Goal: Information Seeking & Learning: Learn about a topic

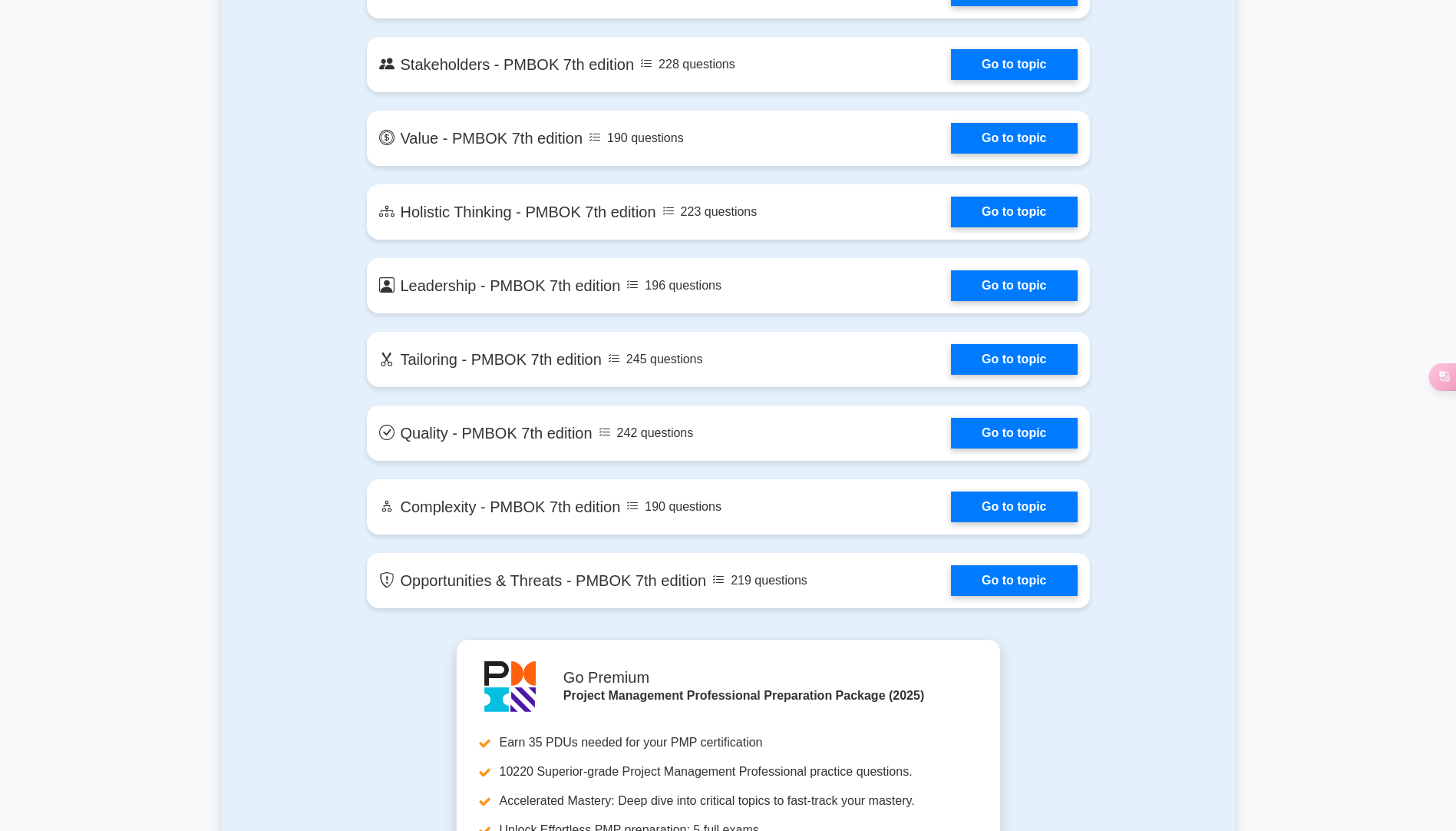
scroll to position [3456, 0]
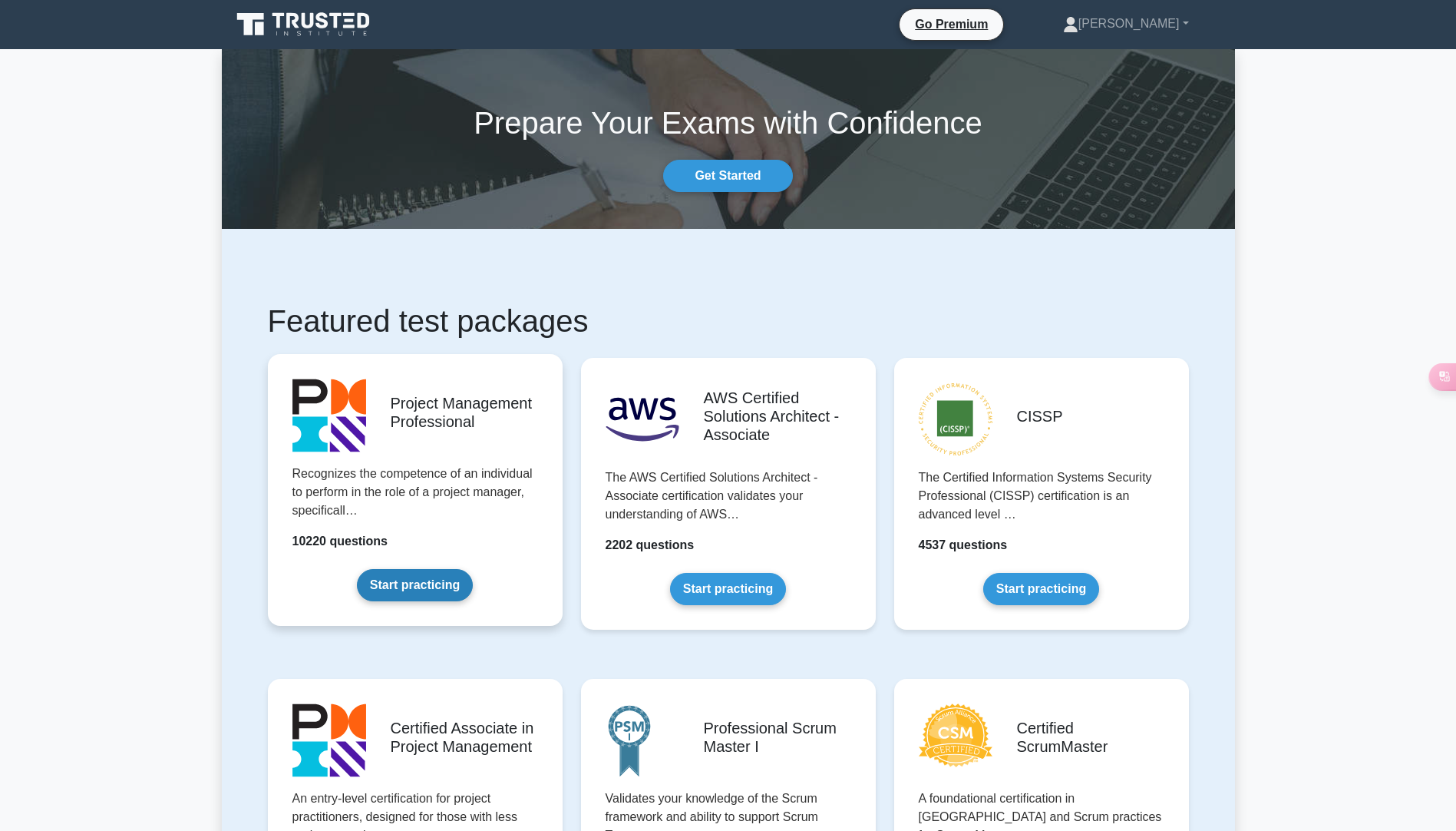
click at [436, 587] on link "Start practicing" at bounding box center [415, 585] width 116 height 33
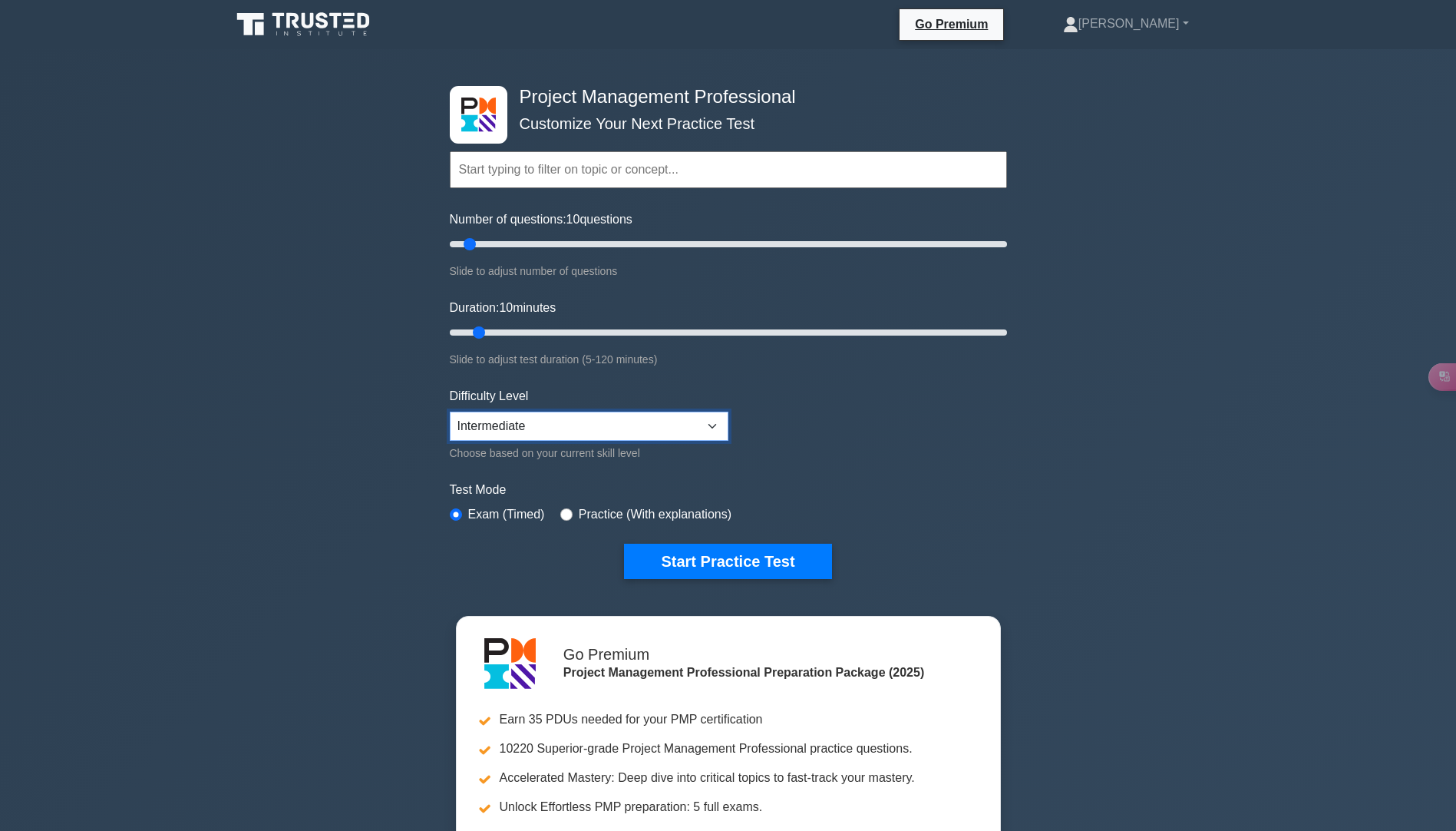
click at [556, 430] on select "Beginner Intermediate Expert" at bounding box center [589, 426] width 279 height 29
click at [449, 411] on select "Beginner Intermediate Expert" at bounding box center [589, 426] width 279 height 29
drag, startPoint x: 473, startPoint y: 244, endPoint x: 487, endPoint y: 247, distance: 14.3
type input "15"
click at [487, 247] on input "Number of questions: 15 questions" at bounding box center [728, 244] width 557 height 18
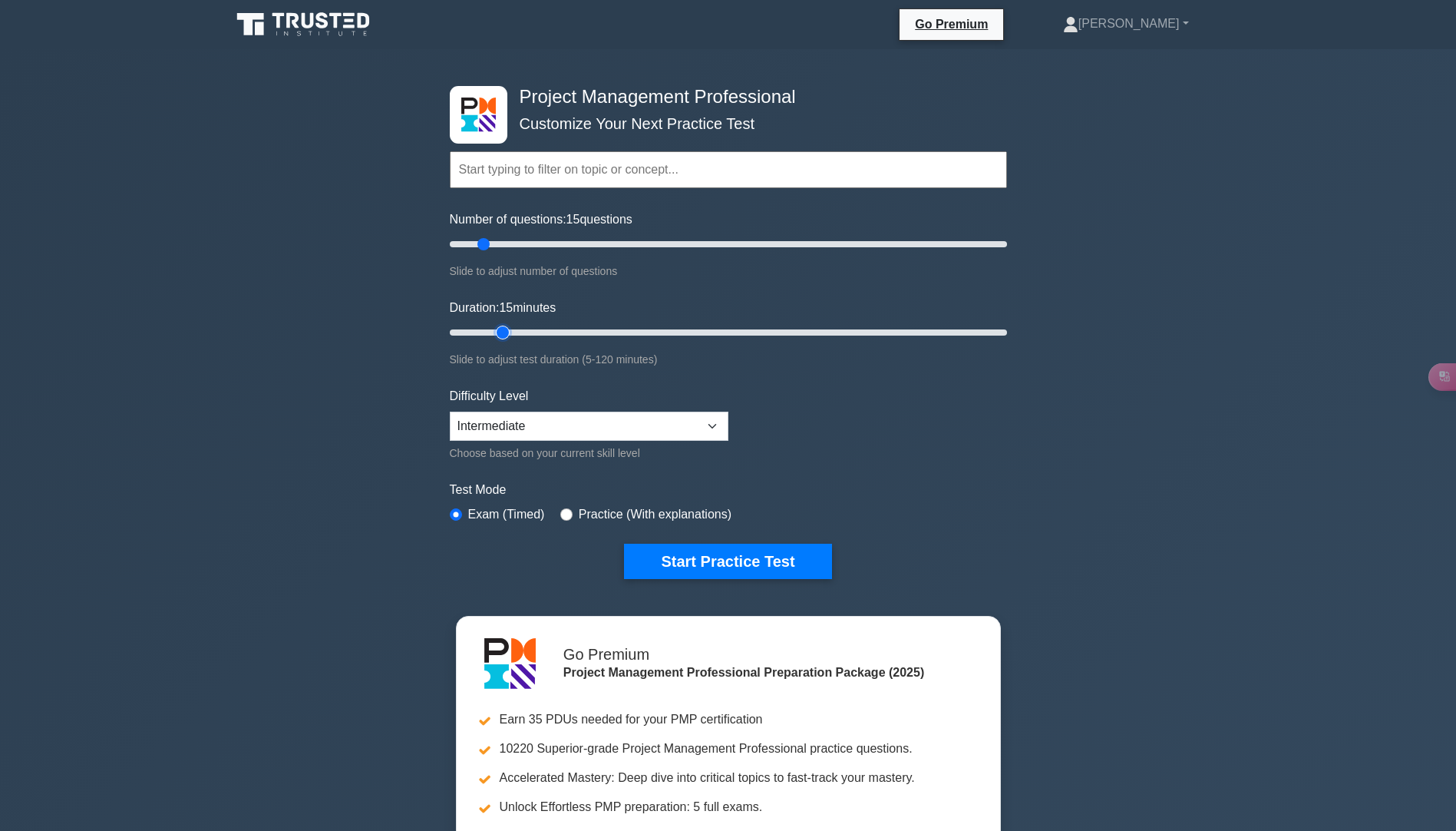
drag, startPoint x: 480, startPoint y: 331, endPoint x: 504, endPoint y: 335, distance: 24.3
type input "15"
click at [504, 335] on input "Duration: 15 minutes" at bounding box center [728, 331] width 557 height 18
click at [692, 565] on button "Start Practice Test" at bounding box center [728, 561] width 207 height 36
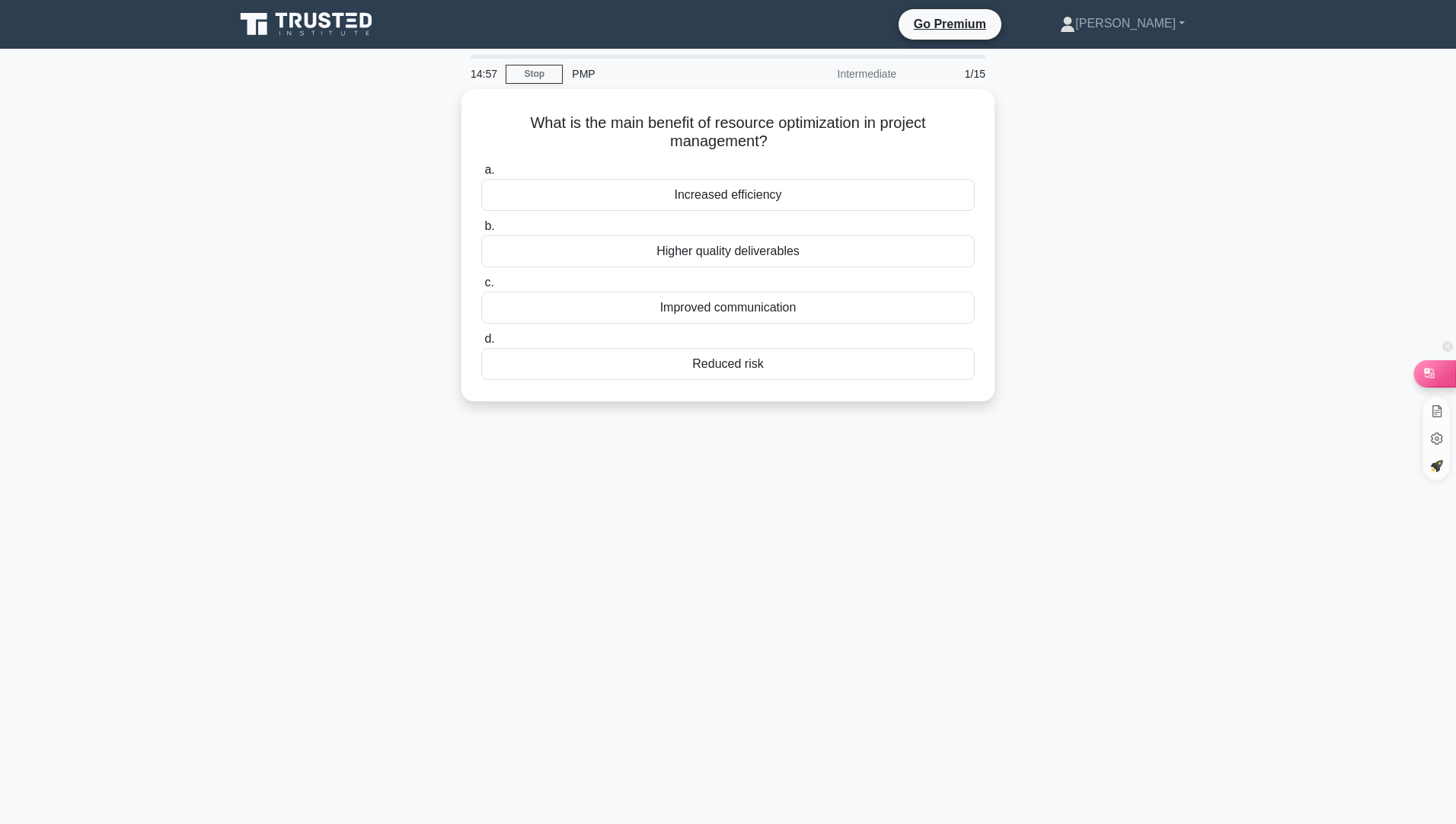
click at [1433, 384] on div at bounding box center [1434, 372] width 41 height 26
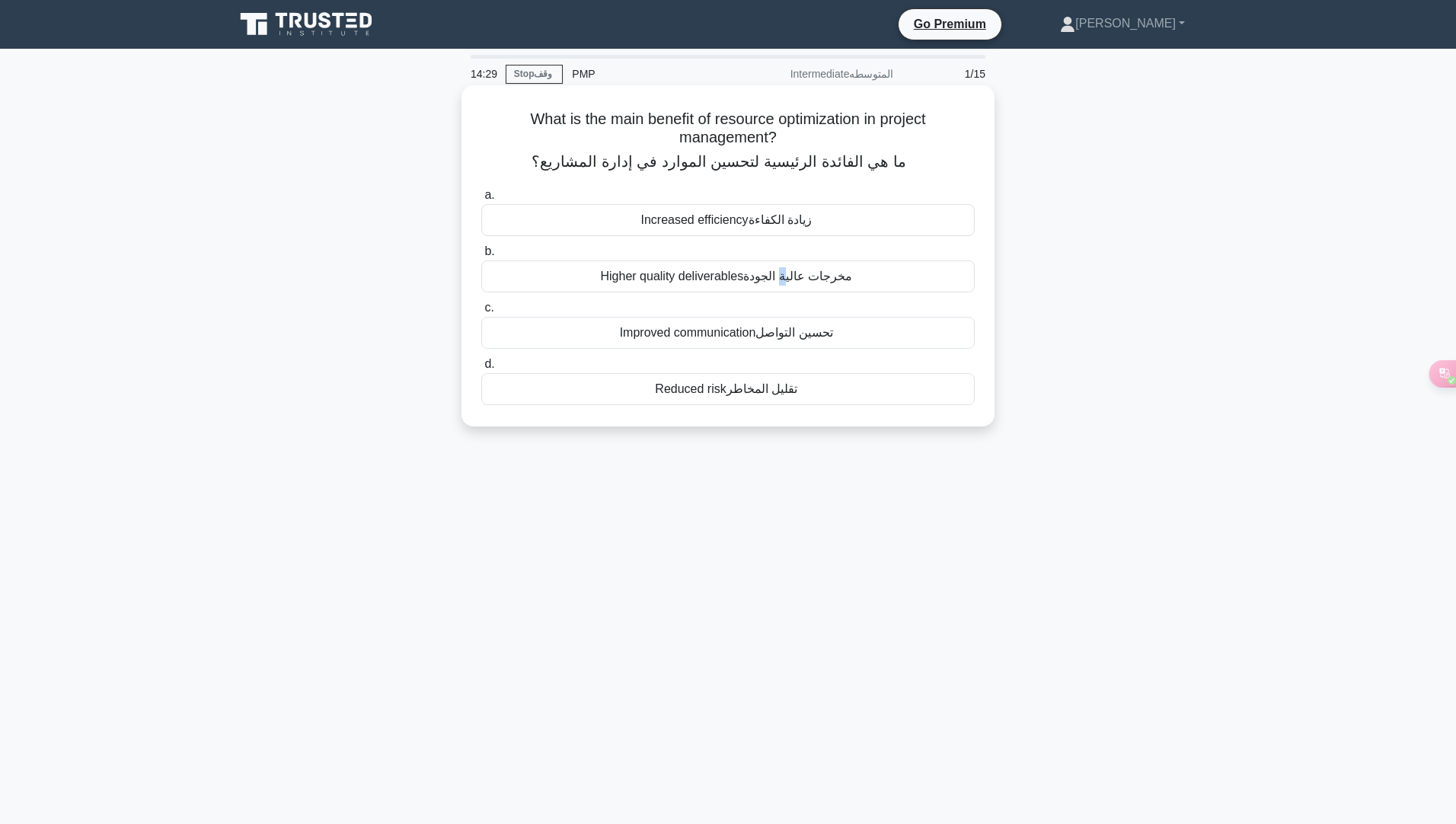
click at [785, 279] on font "مخرجات عالية الجودة" at bounding box center [798, 276] width 109 height 13
drag, startPoint x: 785, startPoint y: 279, endPoint x: 677, endPoint y: 280, distance: 108.0
click at [677, 280] on div "Higher quality deliverables مخرجات عالية الجودة" at bounding box center [728, 276] width 494 height 32
click at [481, 257] on input "b. Higher quality deliverables مخرجات عالية الجودة" at bounding box center [481, 252] width 0 height 10
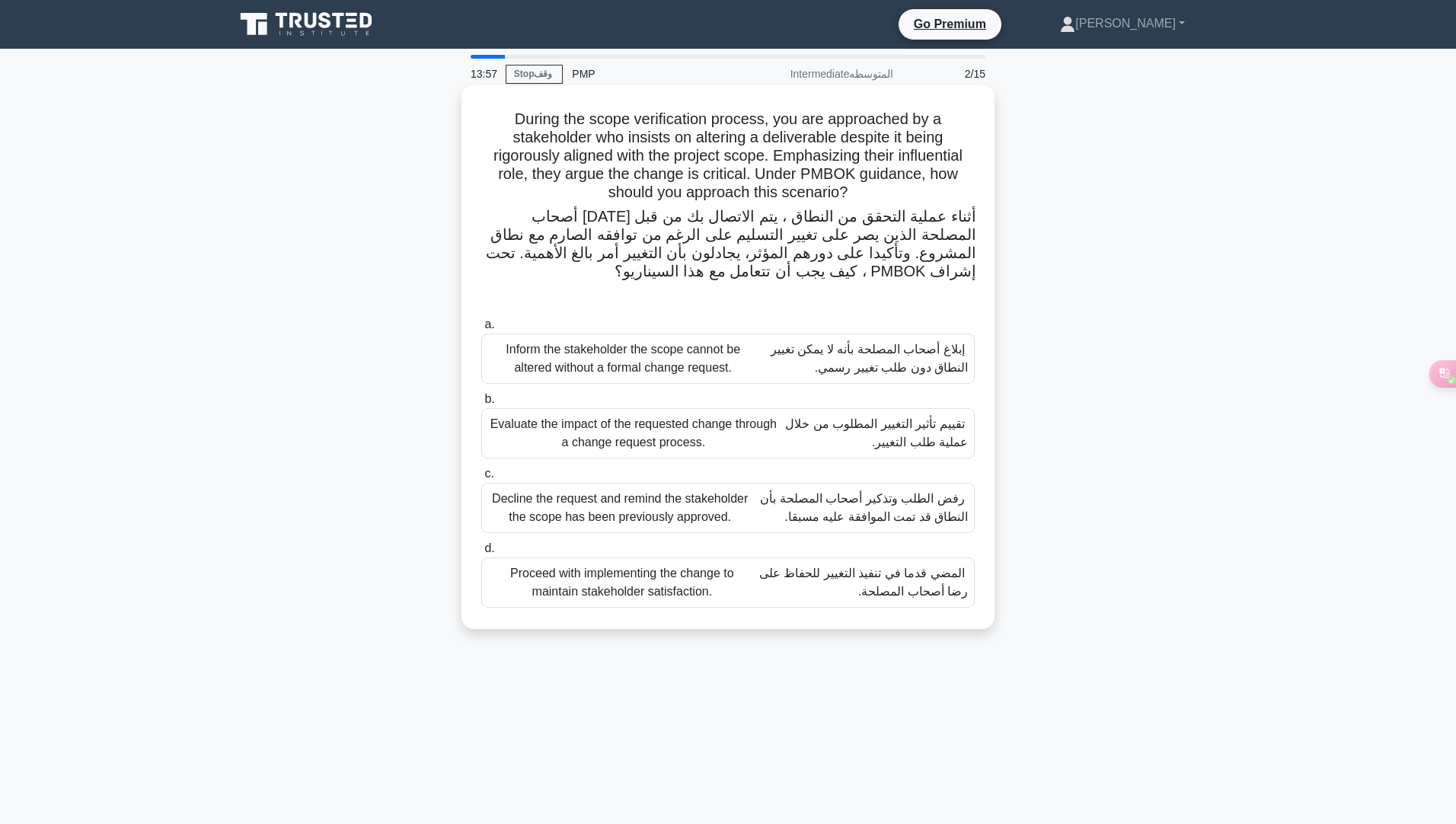
click at [859, 436] on font "تقييم تأثير التغيير المطلوب من خلال عملية طلب التغيير." at bounding box center [874, 433] width 189 height 36
click at [481, 404] on input "b. Evaluate the impact of the requested change through a change request process…" at bounding box center [481, 399] width 0 height 10
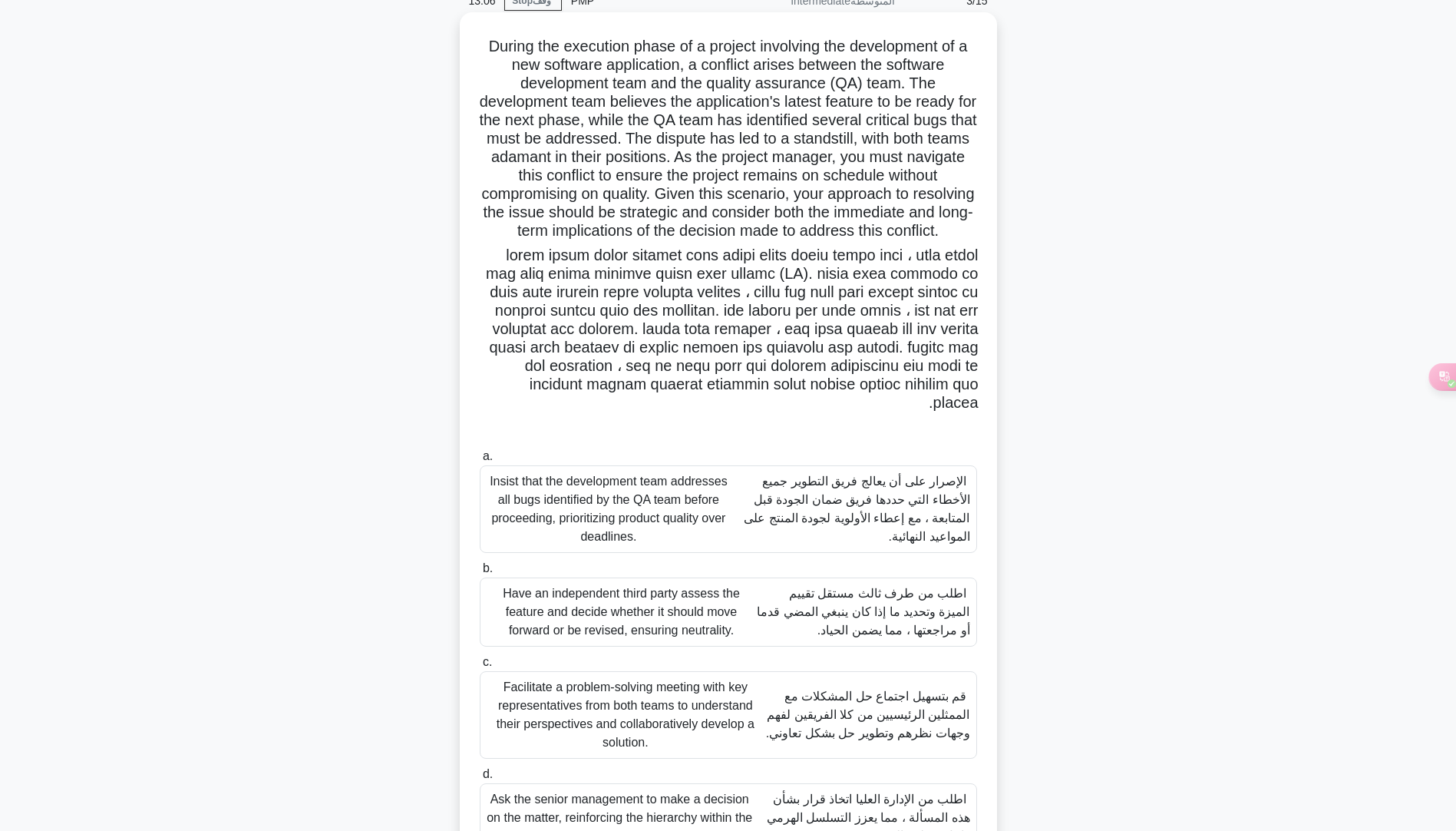
scroll to position [146, 0]
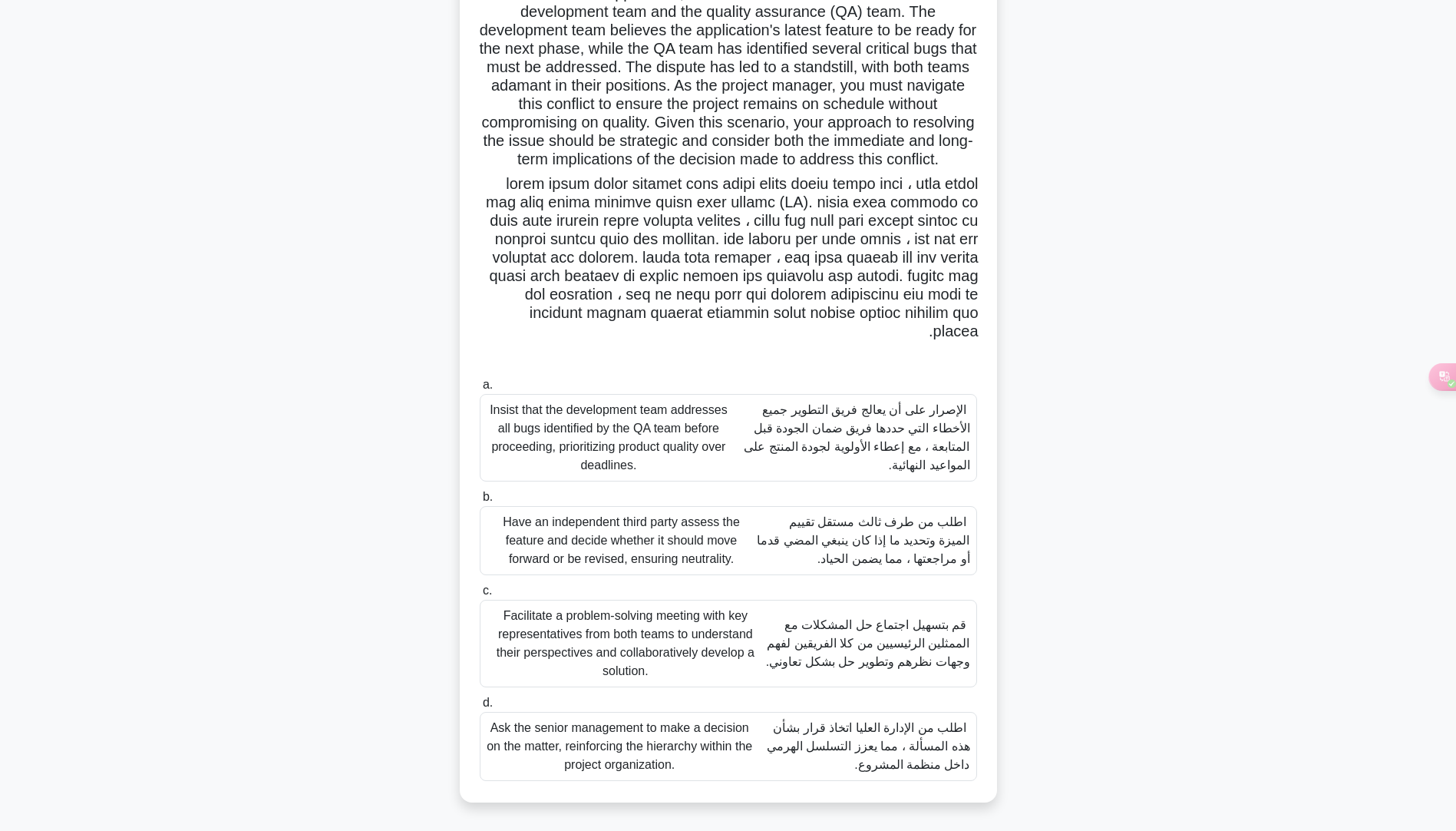
click at [859, 634] on font "قم بتسهيل اجتماع حل المشكلات مع الممثلين الرئيسيين من كلا الفريقين لفهم وجهات ن…" at bounding box center [868, 643] width 205 height 50
click at [480, 596] on input "c. Facilitate a problem-solving meeting with key representatives from both team…" at bounding box center [480, 591] width 0 height 10
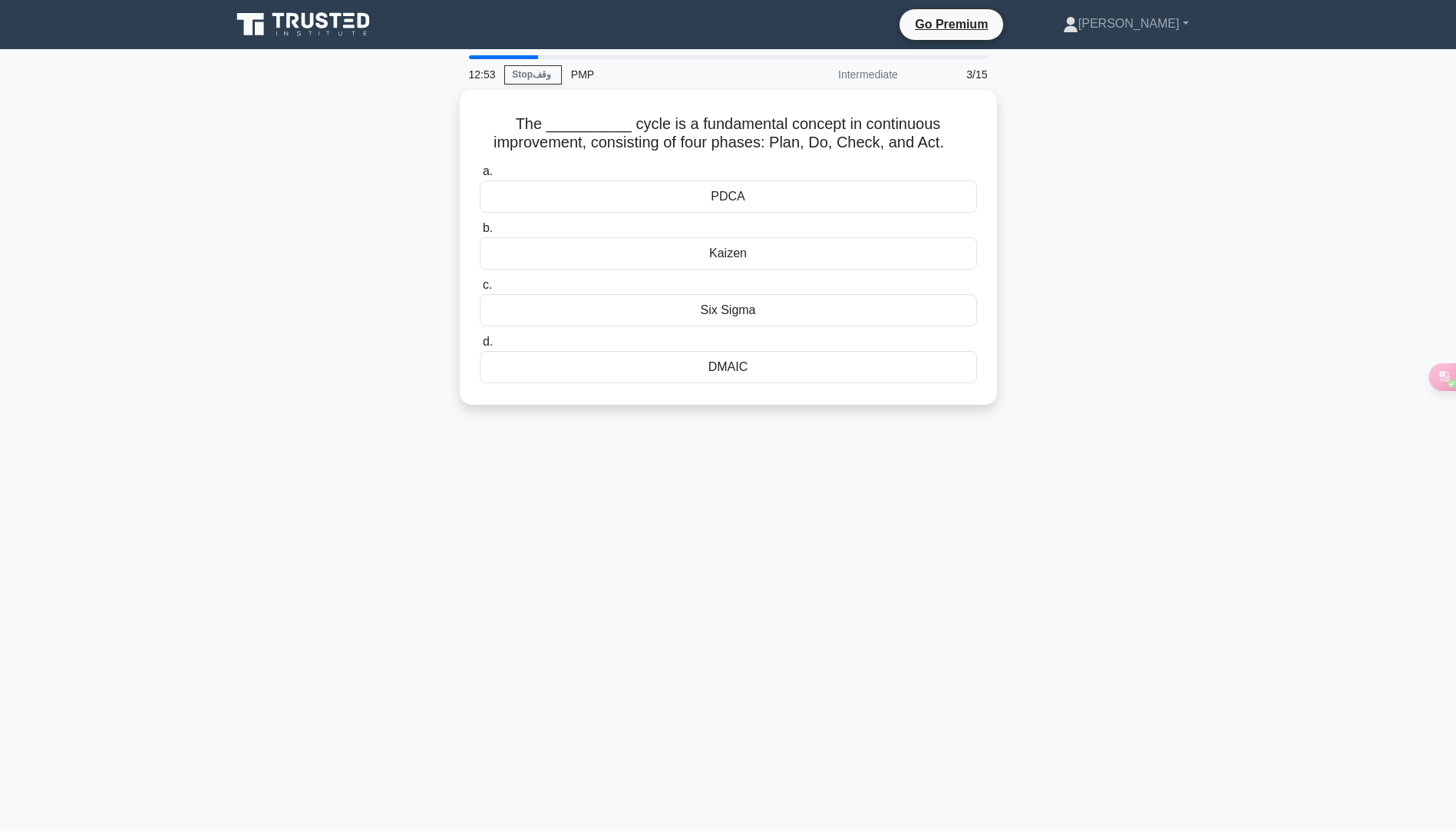
scroll to position [0, 0]
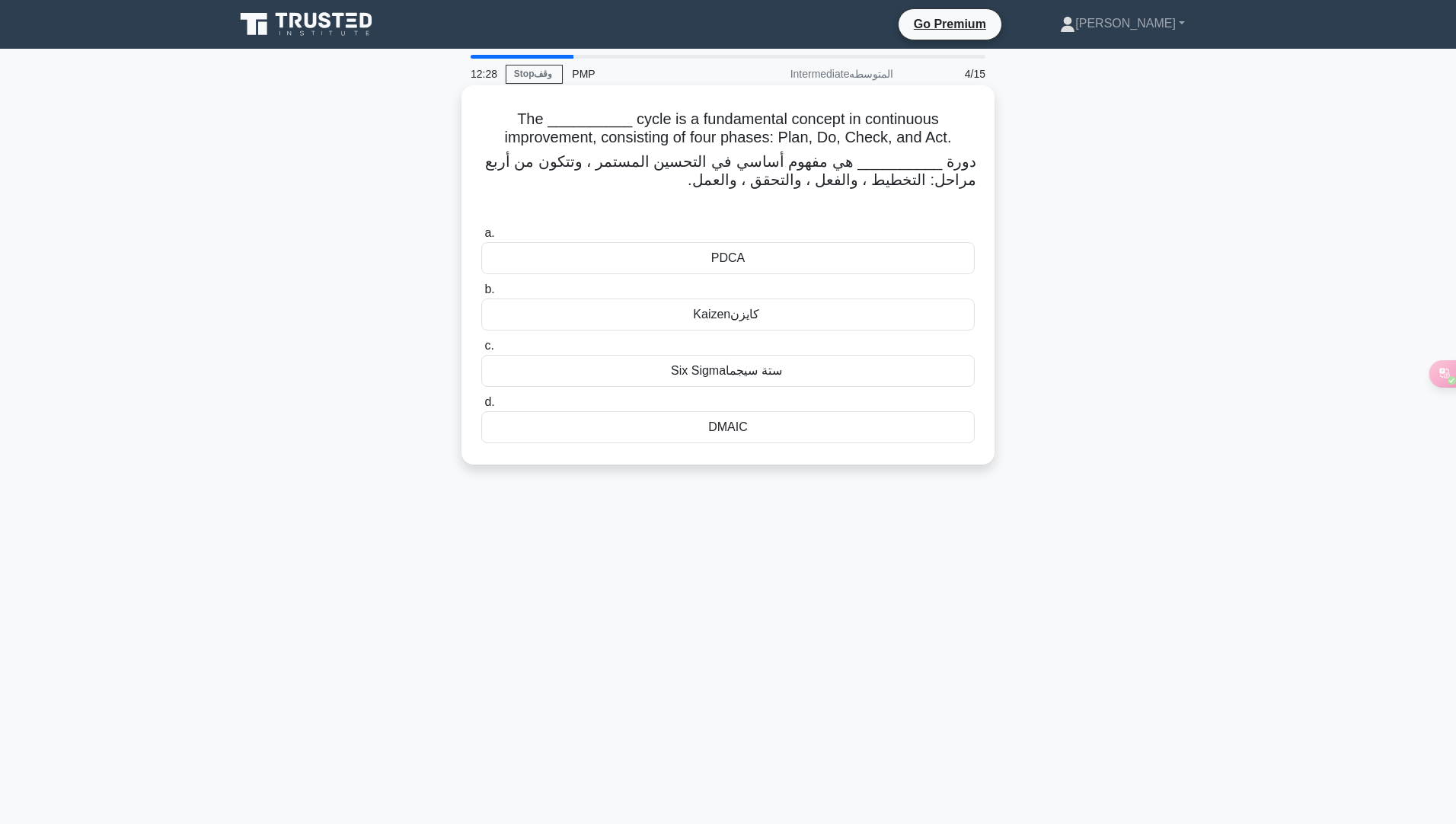
click at [703, 255] on div "PDCA" at bounding box center [728, 258] width 494 height 32
click at [481, 238] on input "a. PDCA" at bounding box center [481, 233] width 0 height 10
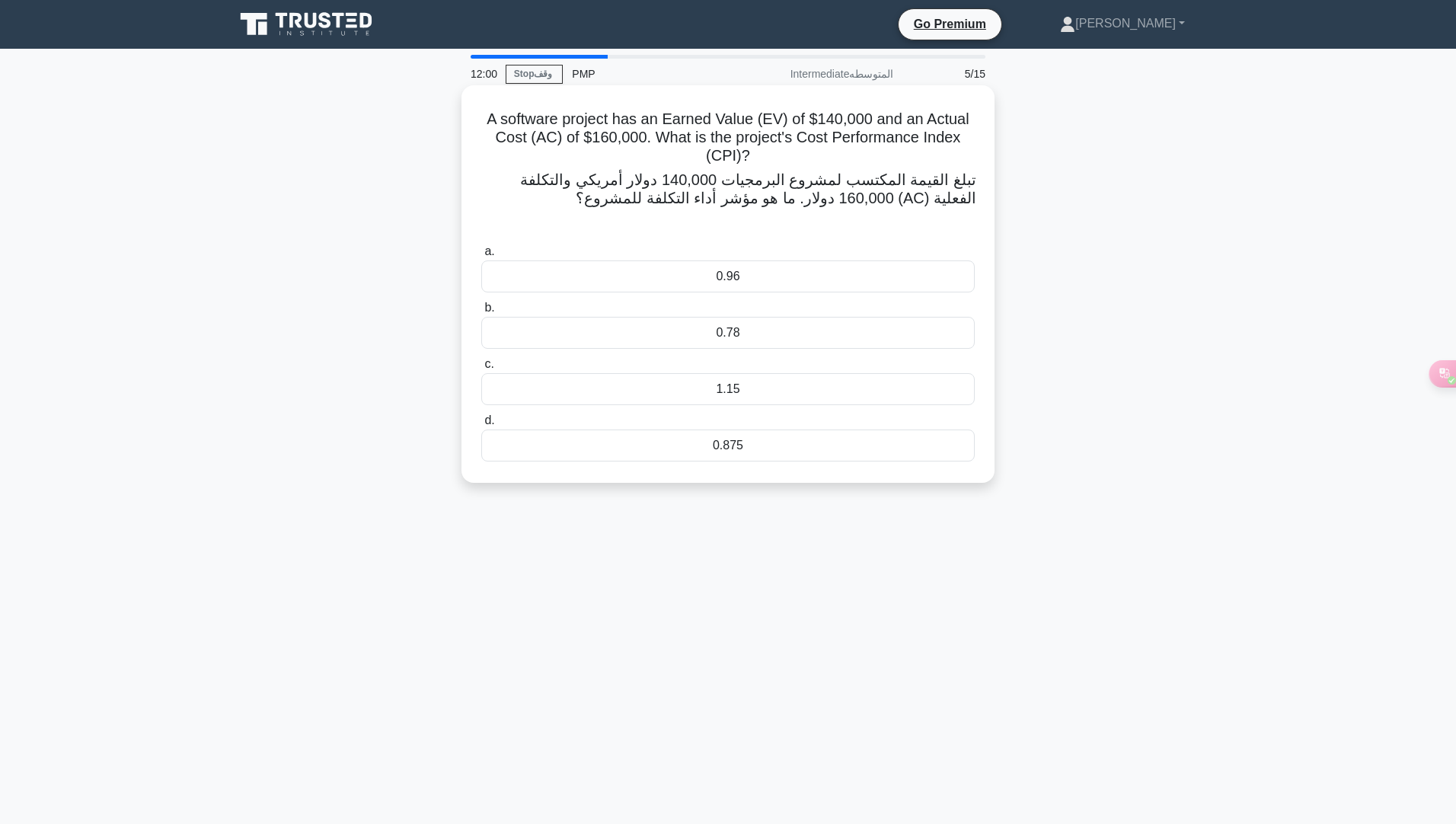
click at [730, 453] on div "0.875" at bounding box center [728, 446] width 494 height 32
click at [481, 426] on input "d. 0.875" at bounding box center [481, 420] width 0 height 10
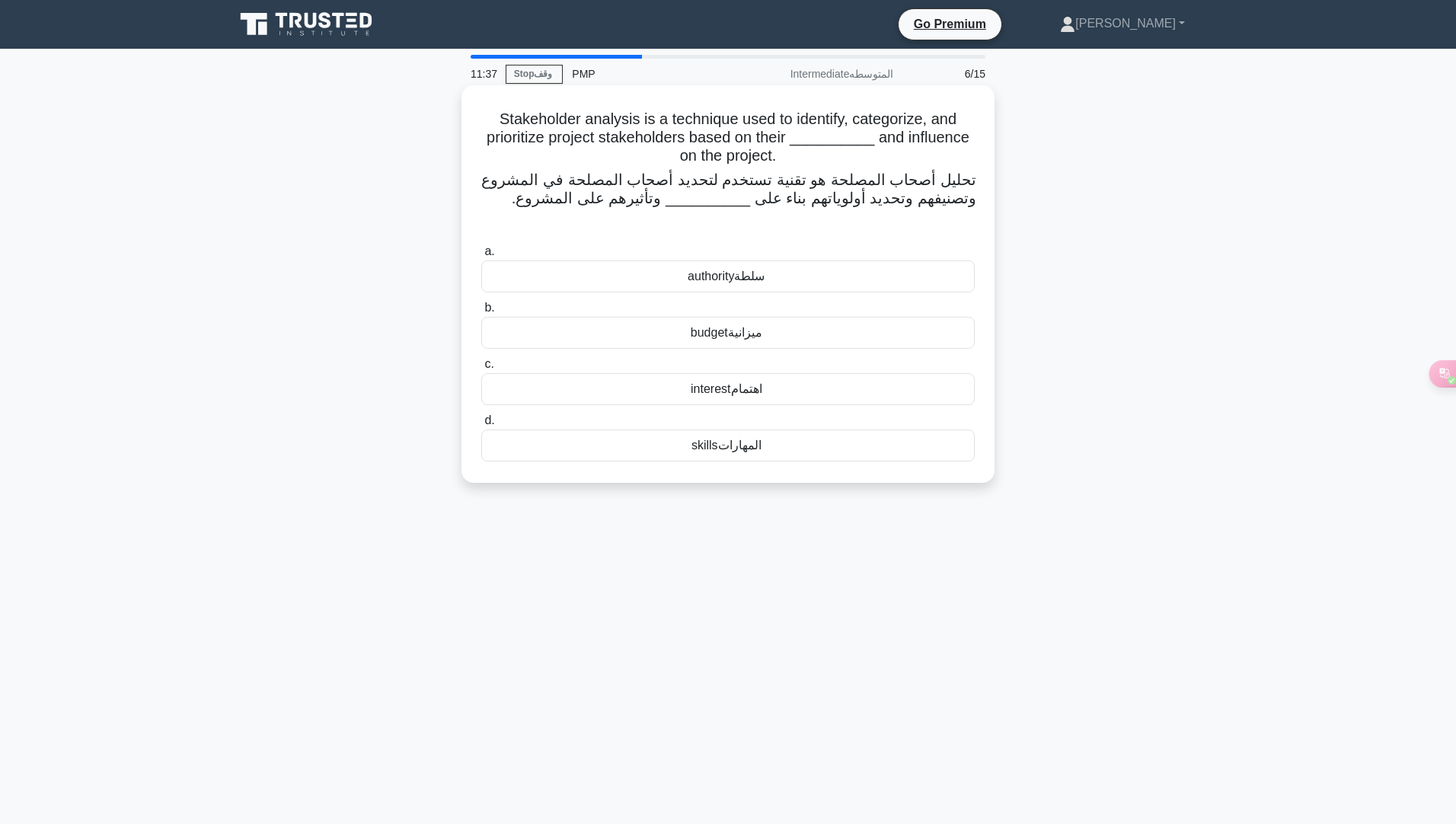
click at [784, 272] on div "authority سلطة" at bounding box center [728, 276] width 494 height 32
click at [481, 256] on input "a. authority سلطة" at bounding box center [481, 251] width 0 height 10
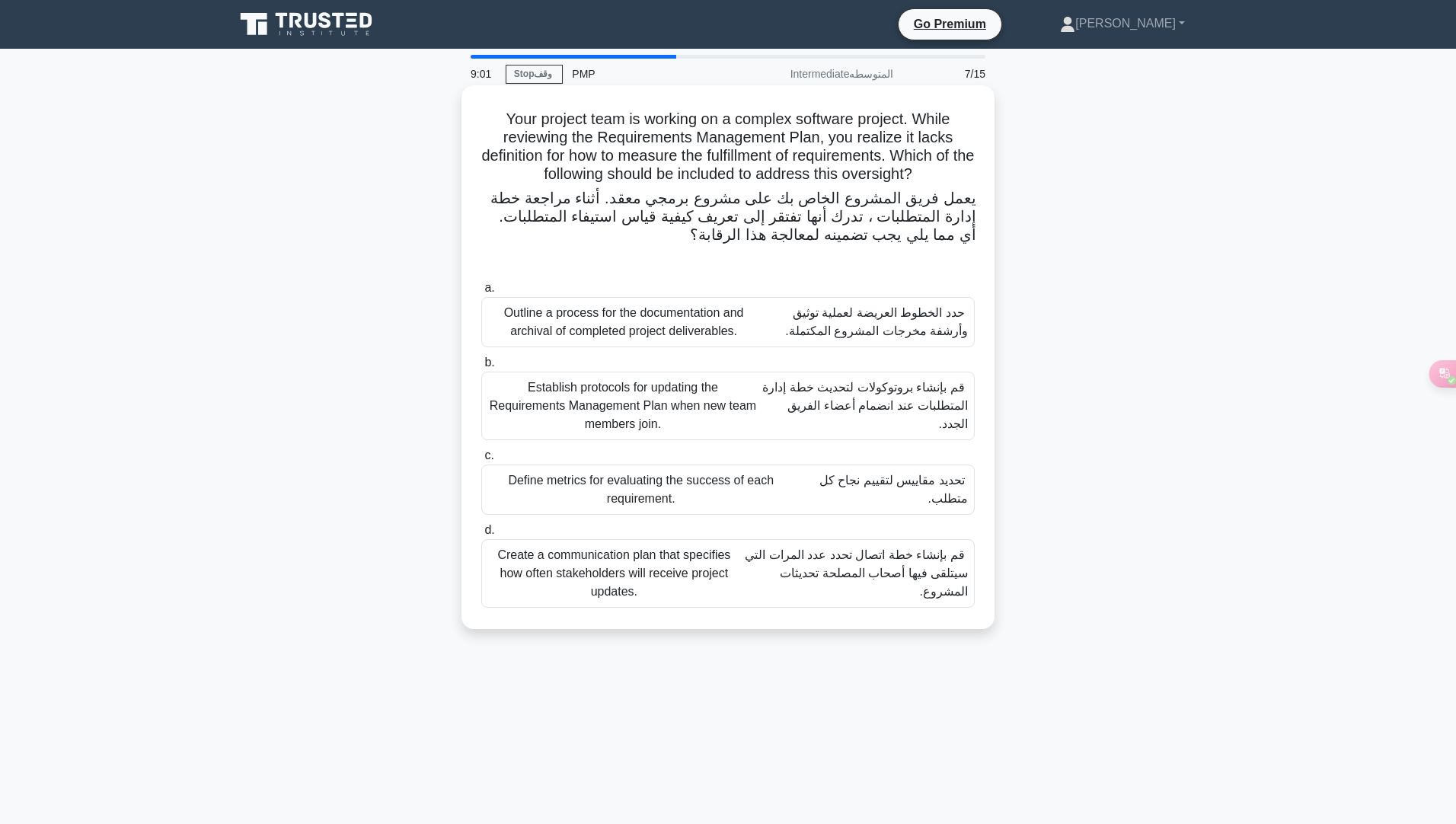
click at [860, 556] on font "قم بإنشاء خطة اتصال تحدد عدد المرات التي سيتلقى فيها أصحاب المصلحة تحديثات المش…" at bounding box center [857, 573] width 223 height 50
click at [481, 535] on input "d. Create a communication plan that specifies how often stakeholders will recei…" at bounding box center [481, 530] width 0 height 10
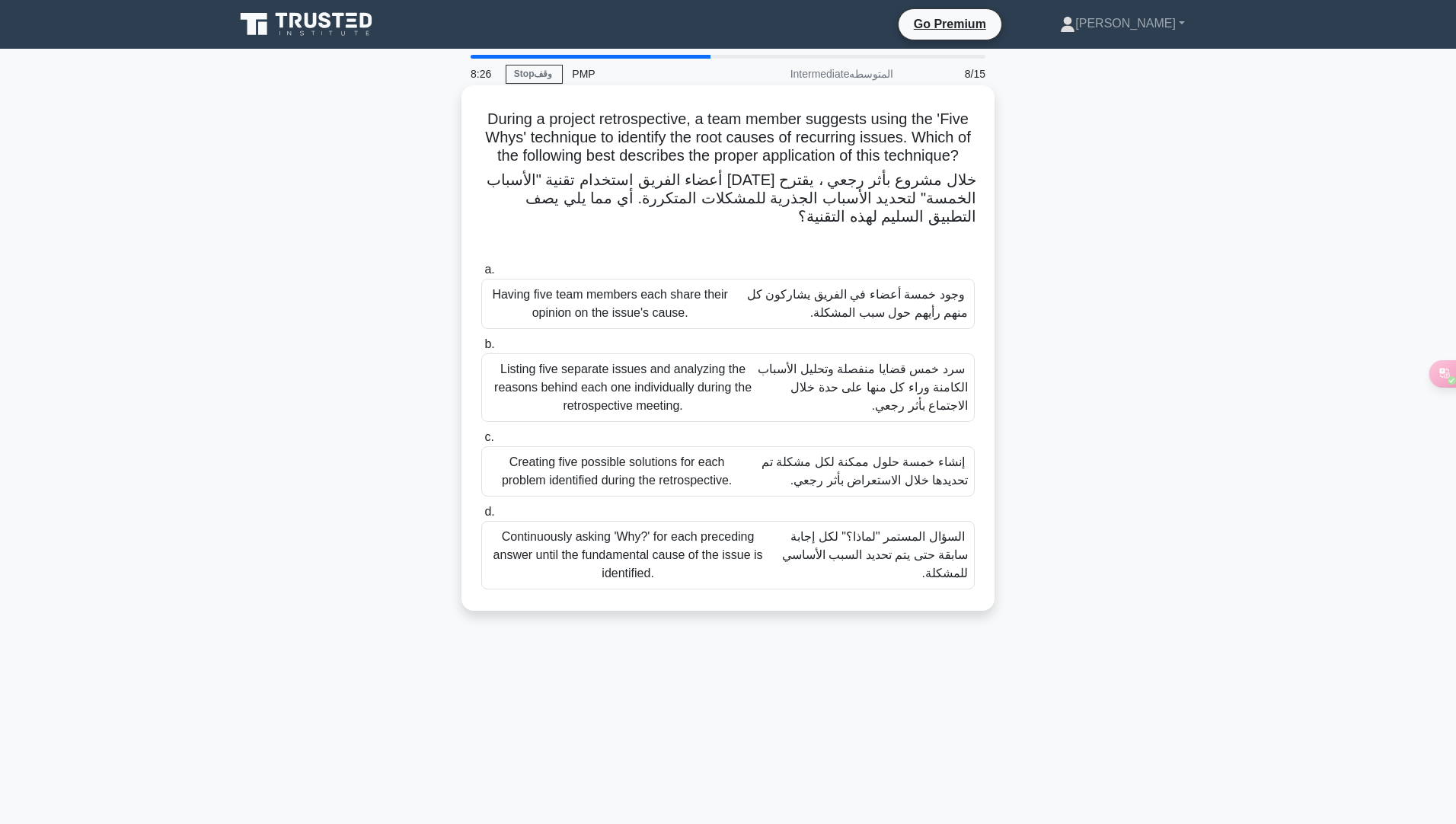
click at [915, 490] on font "إنشاء خمسة حلول ممكنة لكل مشكلة تم تحديدها خلال الاستعراض بأثر رجعي." at bounding box center [856, 472] width 222 height 36
click at [481, 442] on input "c. Creating five possible solutions for each problem identified during the retr…" at bounding box center [481, 437] width 0 height 10
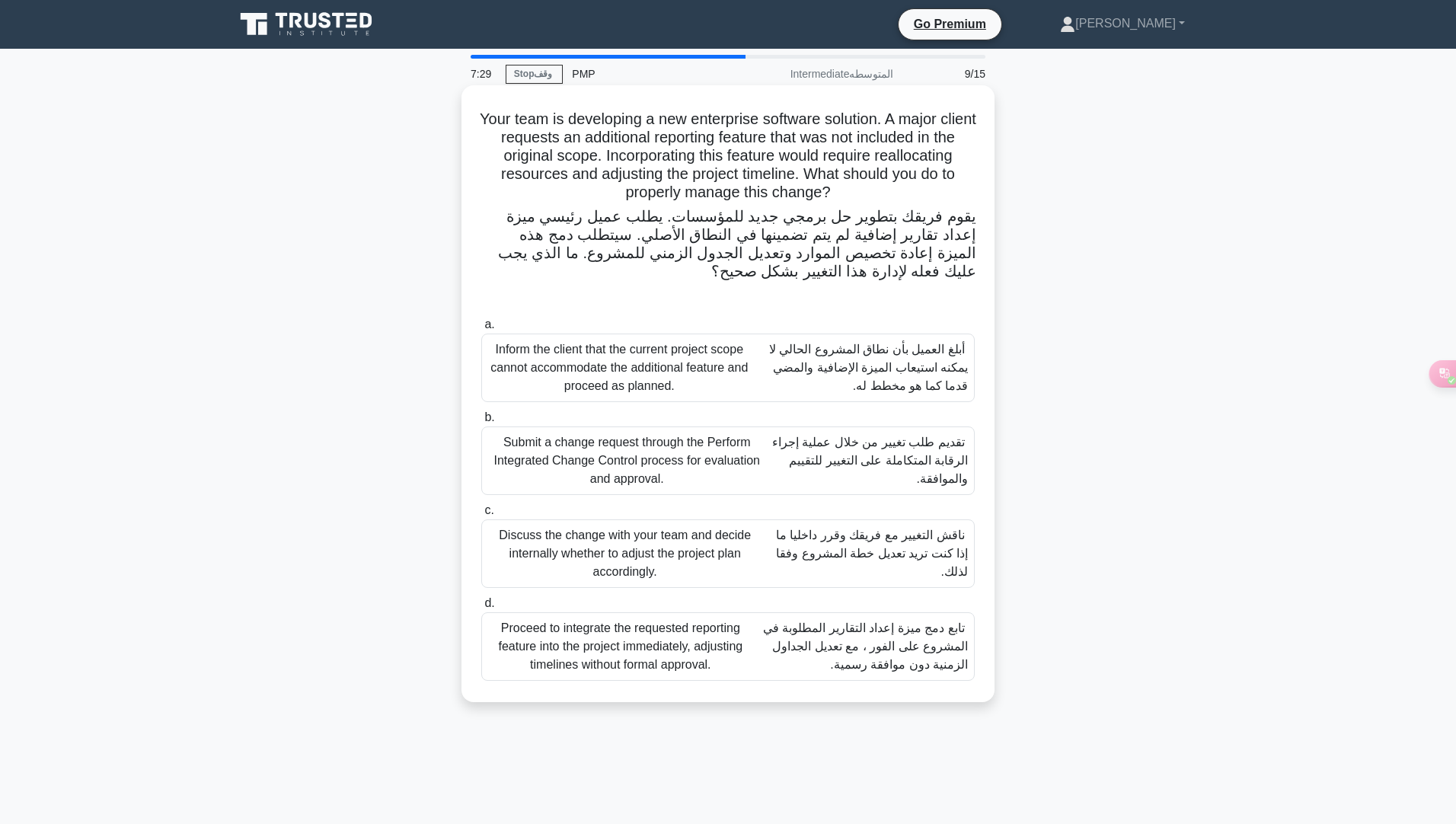
click at [879, 545] on font "ناقش التغيير مع فريقك وقرر داخليا ما إذا كنت تريد تعديل خطة المشروع وفقا لذلك." at bounding box center [871, 553] width 192 height 50
click at [481, 515] on input "c. Discuss the change with your team and decide internally whether to adjust th…" at bounding box center [481, 511] width 0 height 10
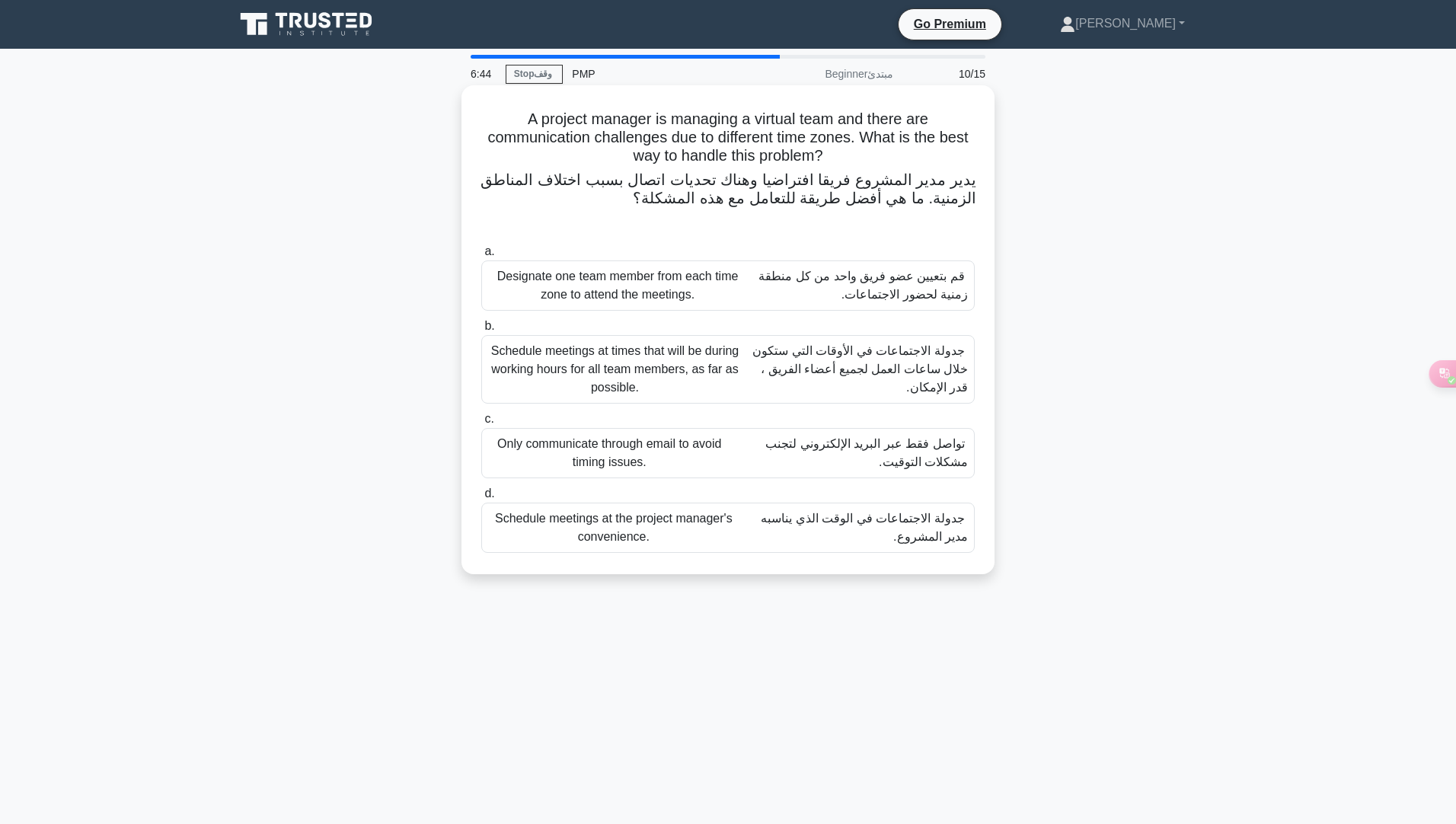
click at [859, 367] on font "جدولة الاجتماعات في الأوقات التي ستكون خلال ساعات العمل لجميع أعضاء الفريق ، قد…" at bounding box center [860, 369] width 215 height 50
click at [481, 332] on input "b. Schedule meetings at times that will be during working hours for all team me…" at bounding box center [481, 326] width 0 height 10
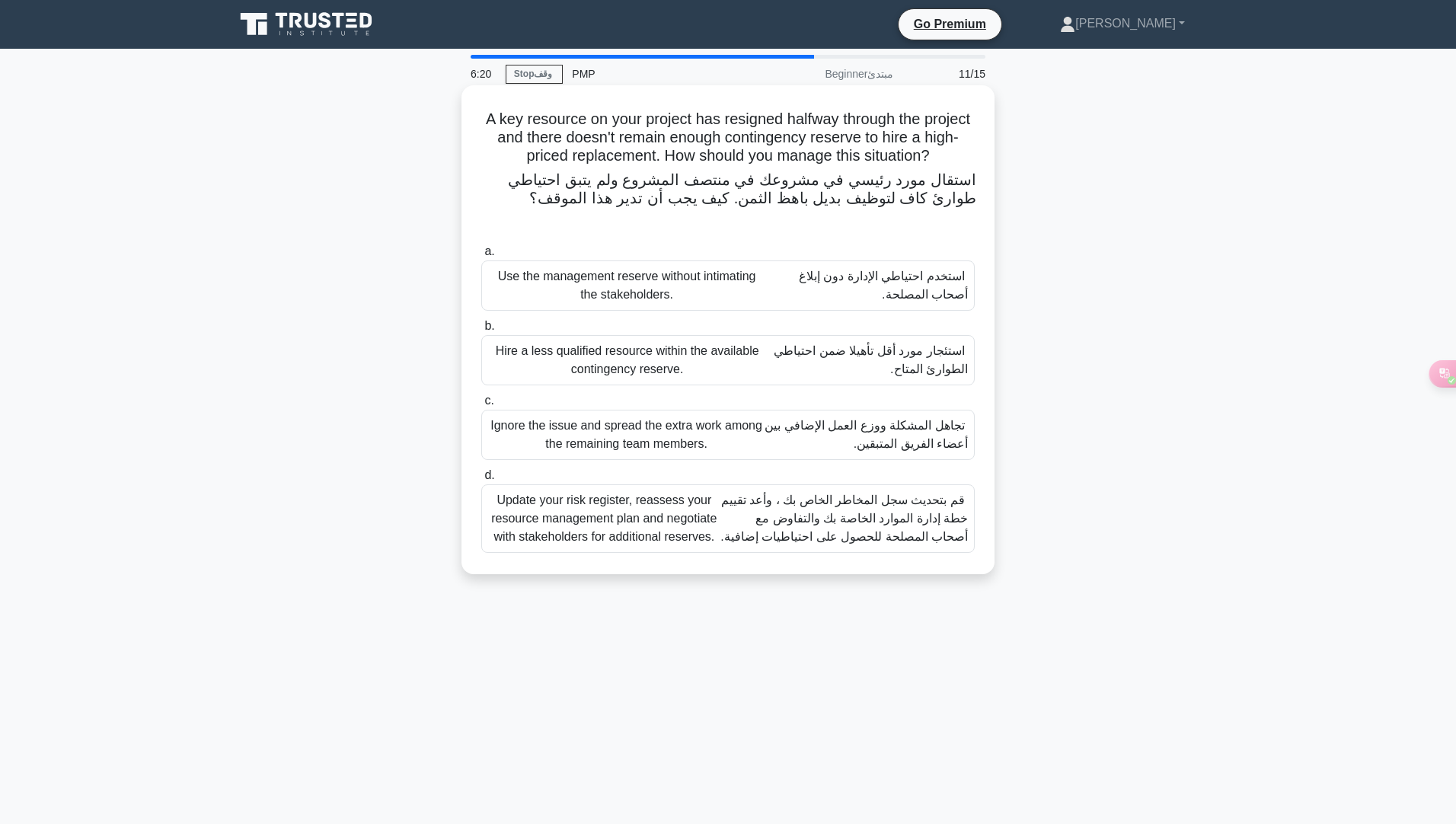
click at [734, 502] on font "قم بتحديث سجل المخاطر الخاص بك ، وأعد تقييم خطة إدارة الموارد الخاصة بك والتفاو…" at bounding box center [844, 518] width 248 height 50
click at [481, 480] on input "d. Update your risk register, reassess your resource management plan and negoti…" at bounding box center [481, 475] width 0 height 10
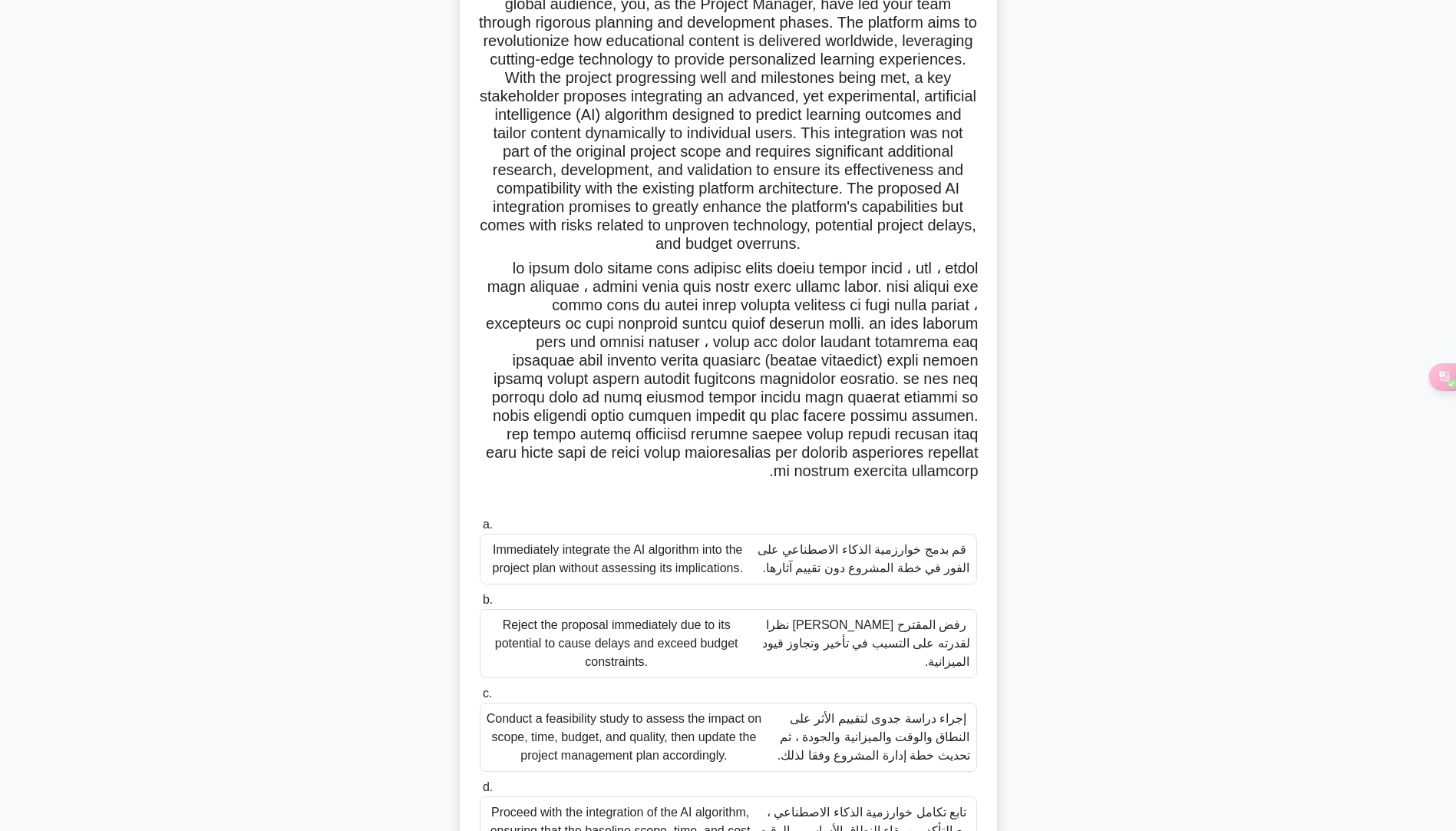
scroll to position [201, 0]
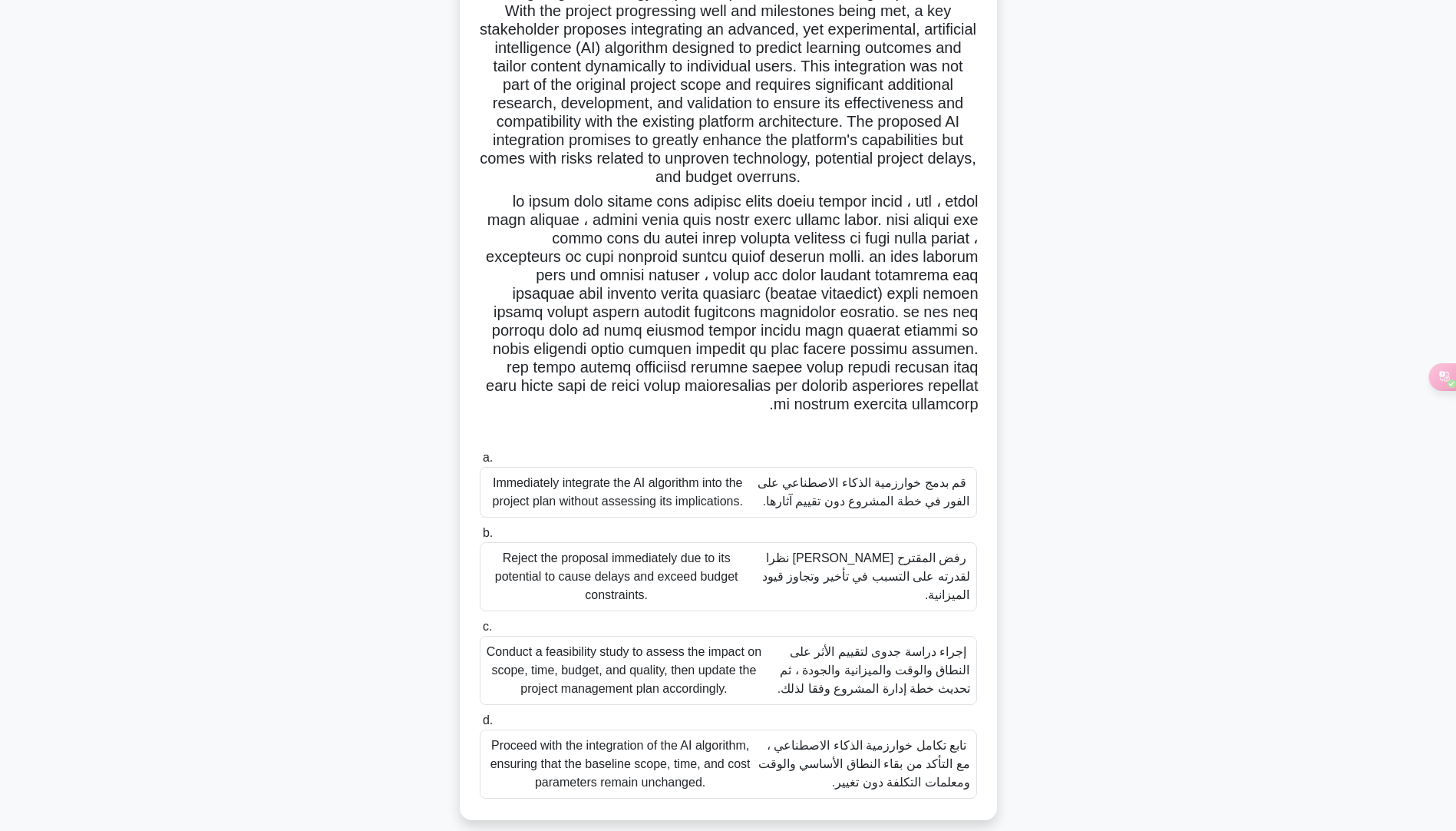
click at [882, 672] on font "إجراء دراسة جدوى لتقييم الأثر على النطاق والوقت والميزانية والجودة ، ثم تحديث خ…" at bounding box center [874, 670] width 193 height 50
click at [480, 632] on input "c. Conduct a feasibility study to assess the impact on scope, time, budget, and…" at bounding box center [480, 626] width 0 height 10
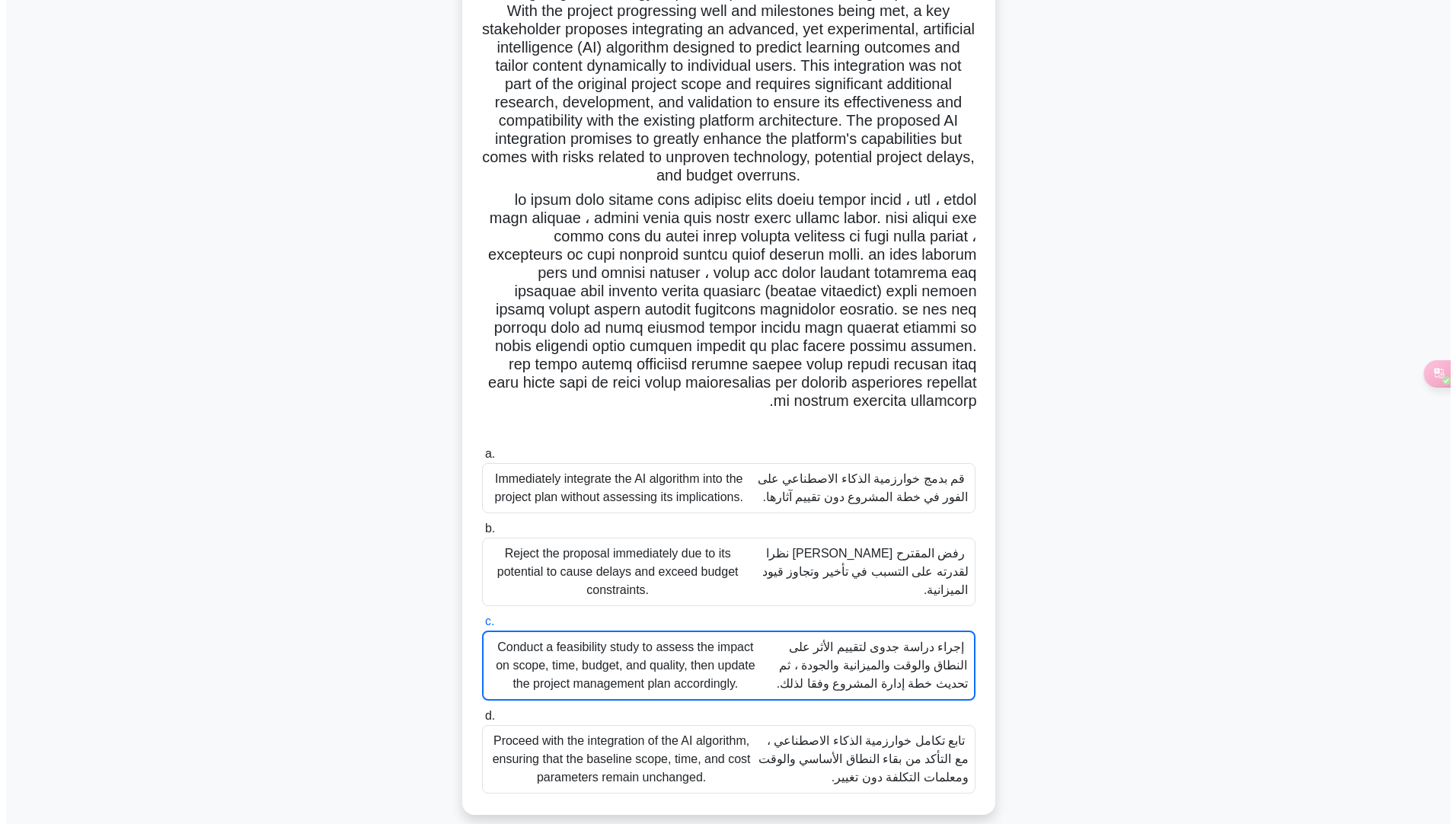
scroll to position [0, 0]
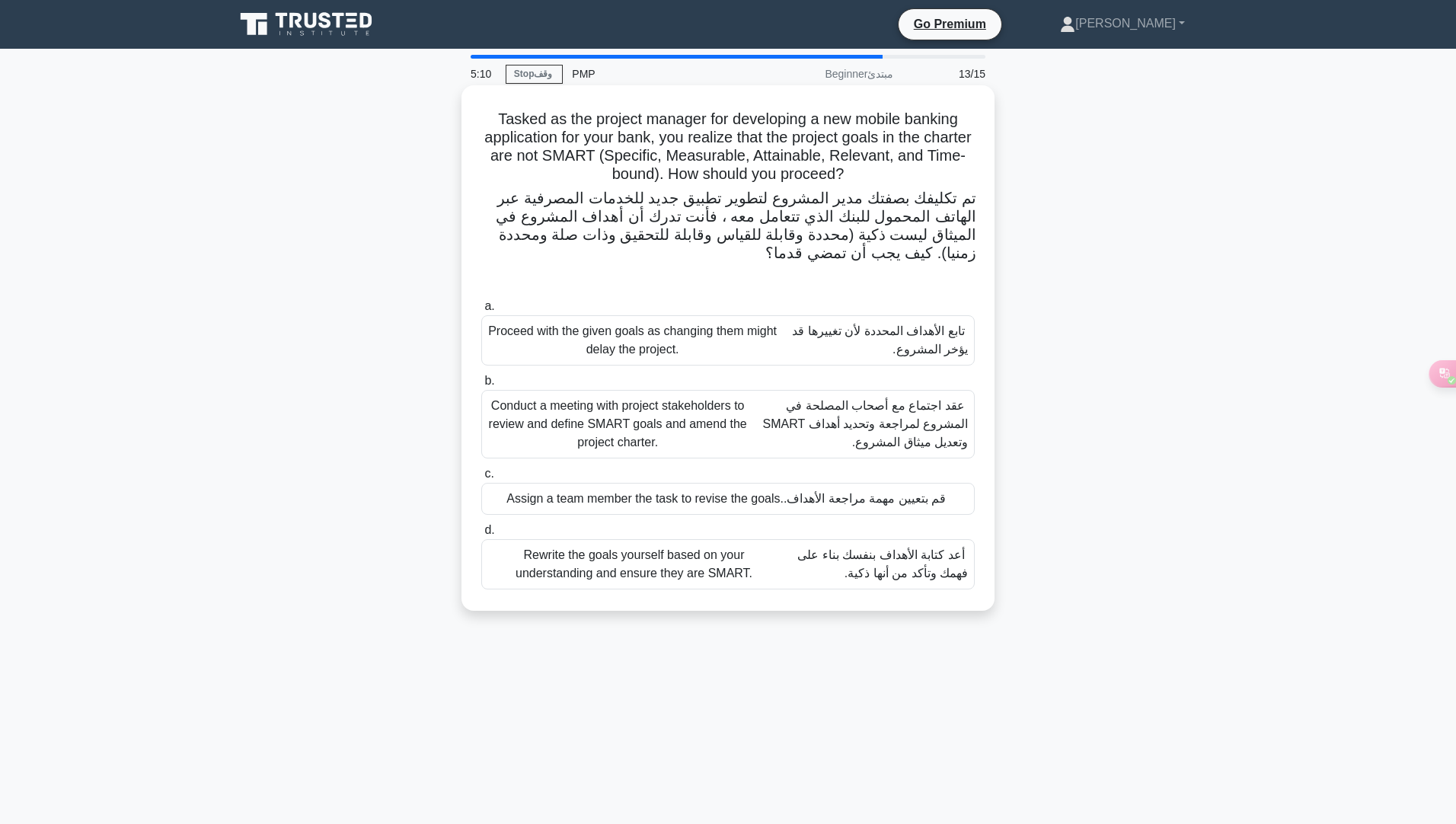
click at [840, 423] on font "عقد اجتماع مع أصحاب المصلحة في المشروع لمراجعة وتحديد أهداف SMART وتعديل ميثاق …" at bounding box center [866, 424] width 206 height 50
click at [481, 386] on input "b. Conduct a meeting with project stakeholders to review and define SMART goals…" at bounding box center [481, 381] width 0 height 10
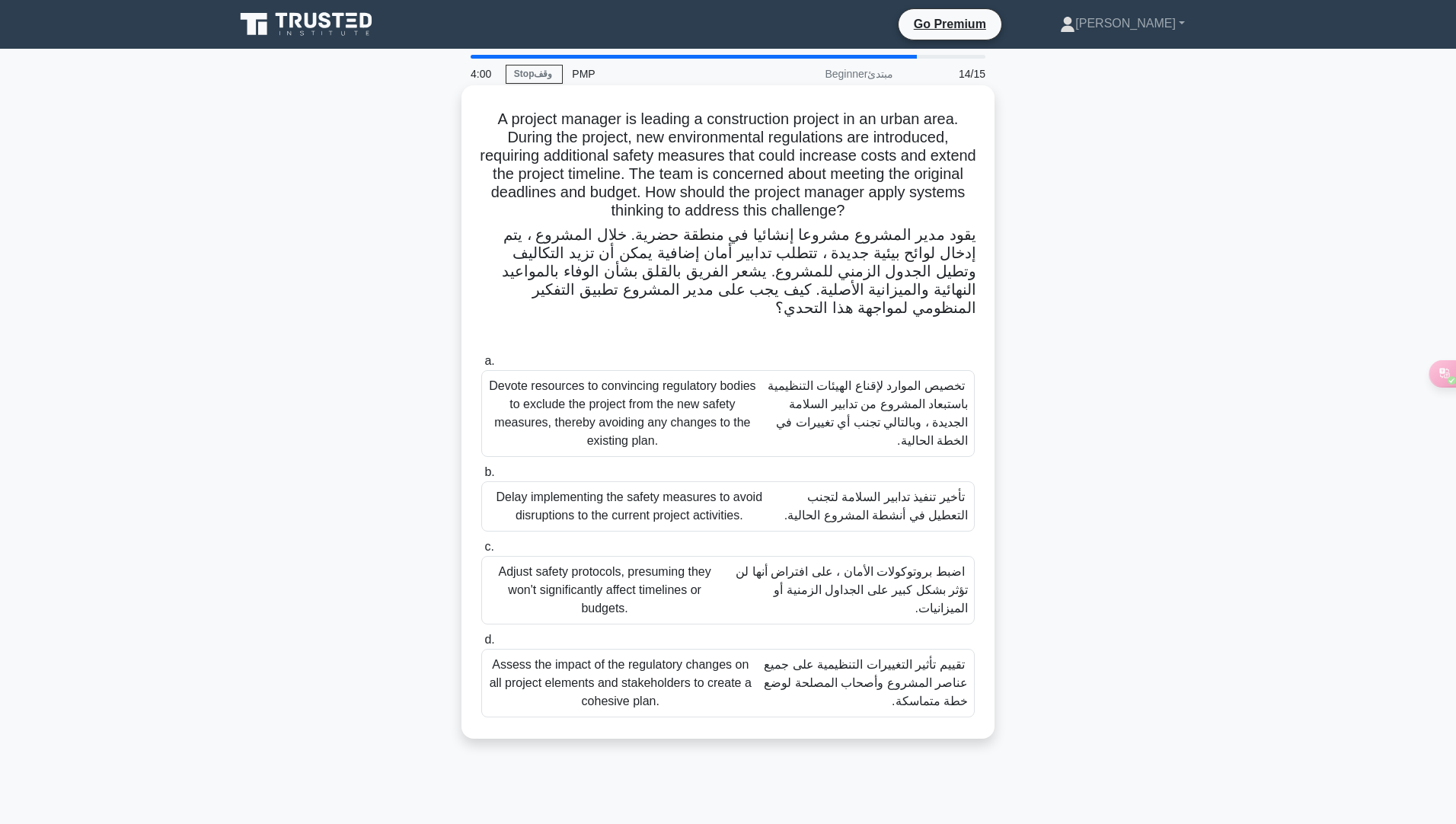
click at [920, 690] on font "تقييم تأثير التغييرات التنظيمية على جميع عناصر المشروع وأصحاب المصلحة لوضع خطة …" at bounding box center [866, 683] width 204 height 50
click at [481, 645] on input "d. Assess the impact of the regulatory changes on all project elements and stak…" at bounding box center [481, 640] width 0 height 10
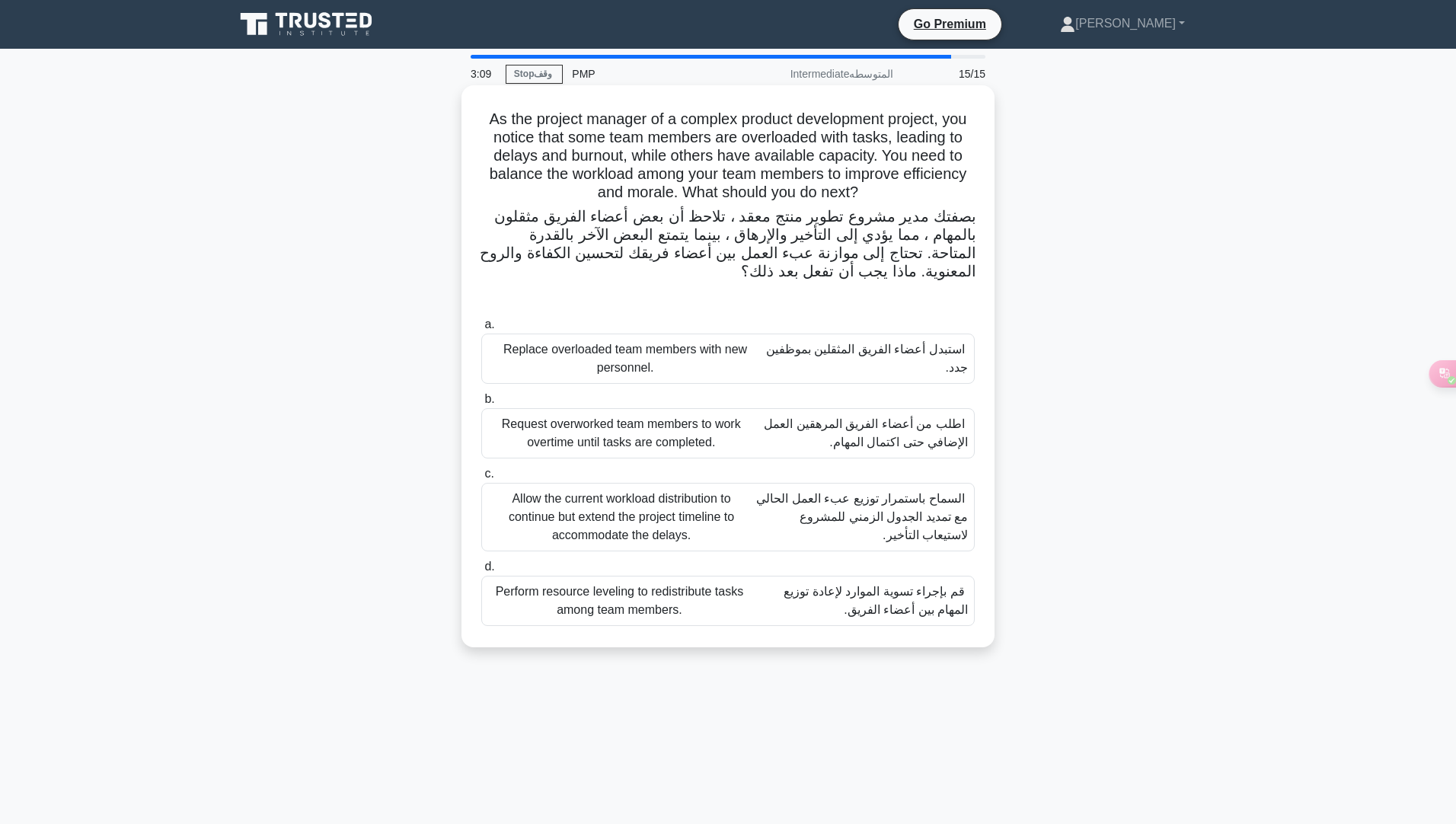
click at [830, 601] on font "قم بإجراء تسوية الموارد لإعادة توزيع المهام بين أعضاء الفريق." at bounding box center [859, 600] width 217 height 36
click at [481, 572] on input "d. Perform resource leveling to redistribute tasks among team members. قم بإجرا…" at bounding box center [481, 567] width 0 height 10
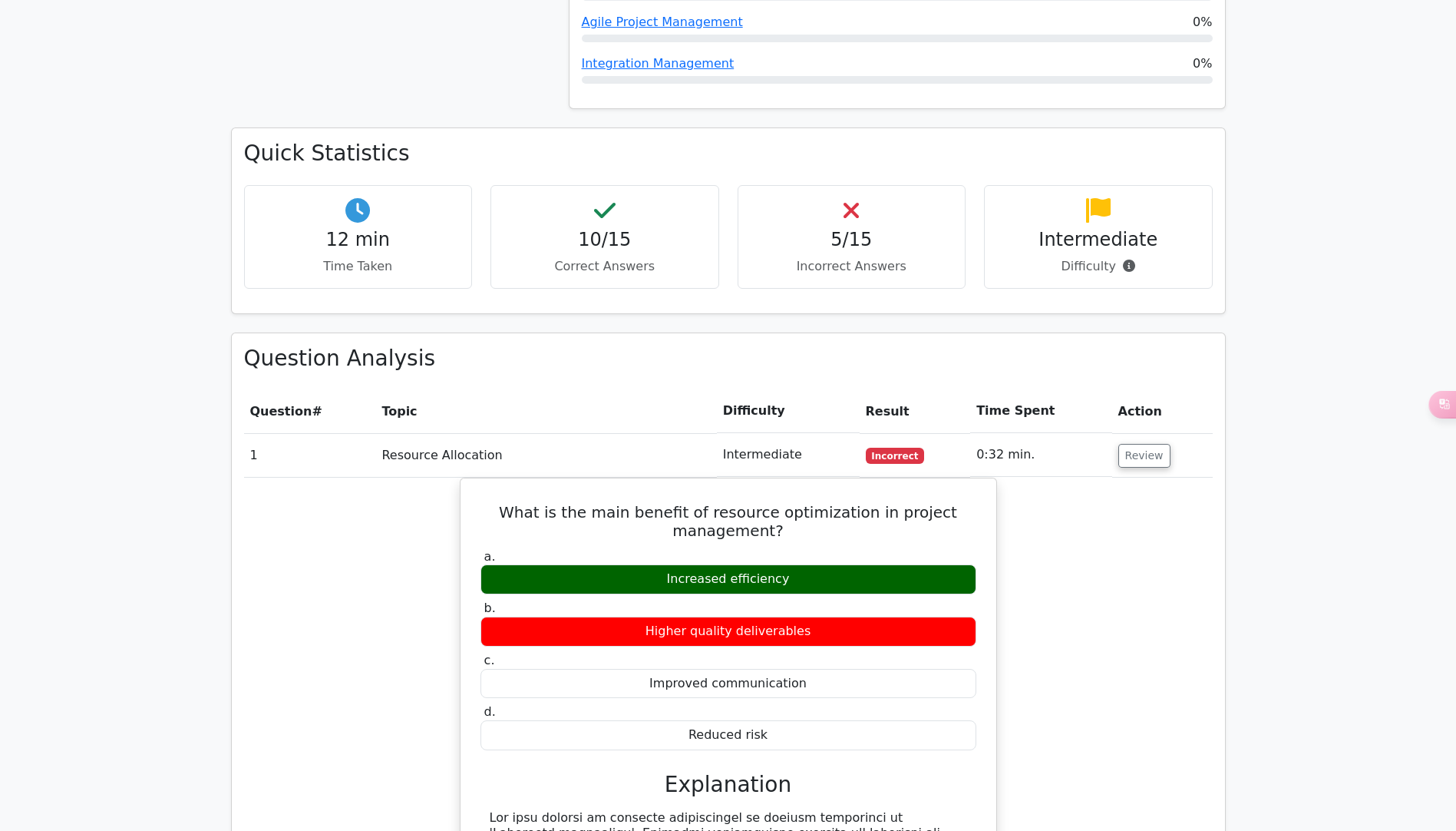
scroll to position [1152, 0]
click at [1428, 403] on icon at bounding box center [1429, 403] width 10 height 10
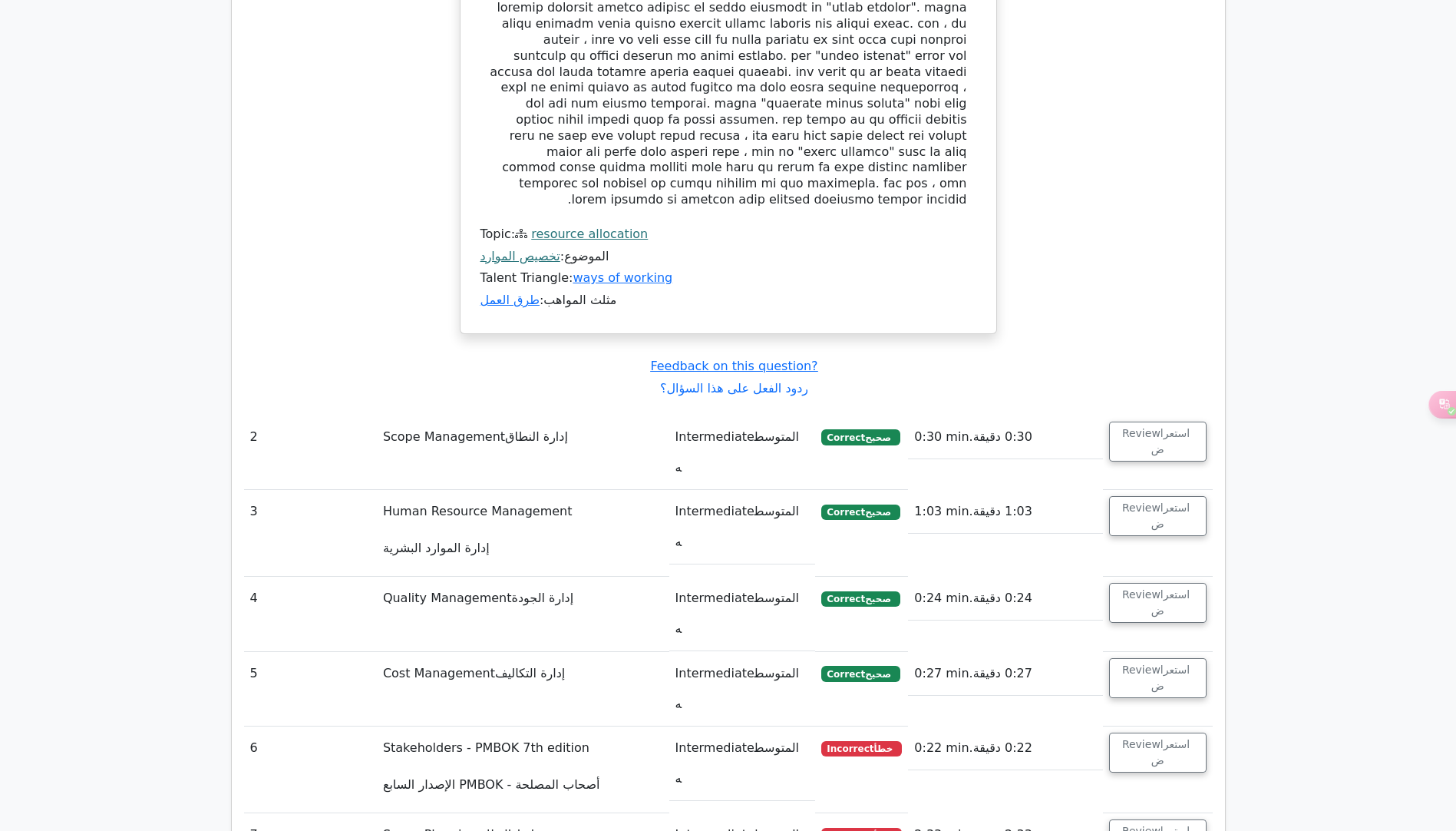
scroll to position [2774, 0]
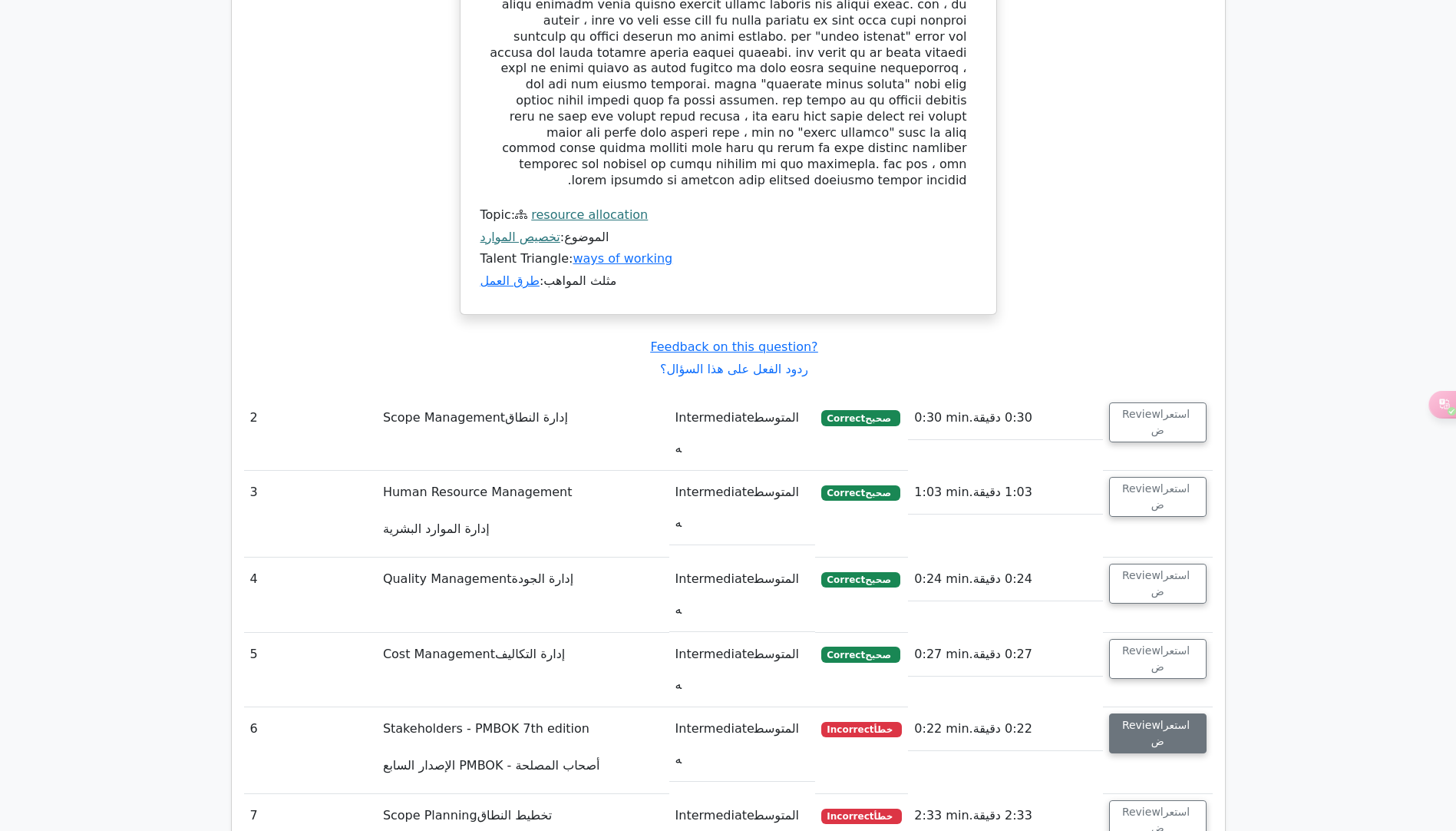
click at [1125, 713] on button "Review استعراض" at bounding box center [1158, 733] width 98 height 40
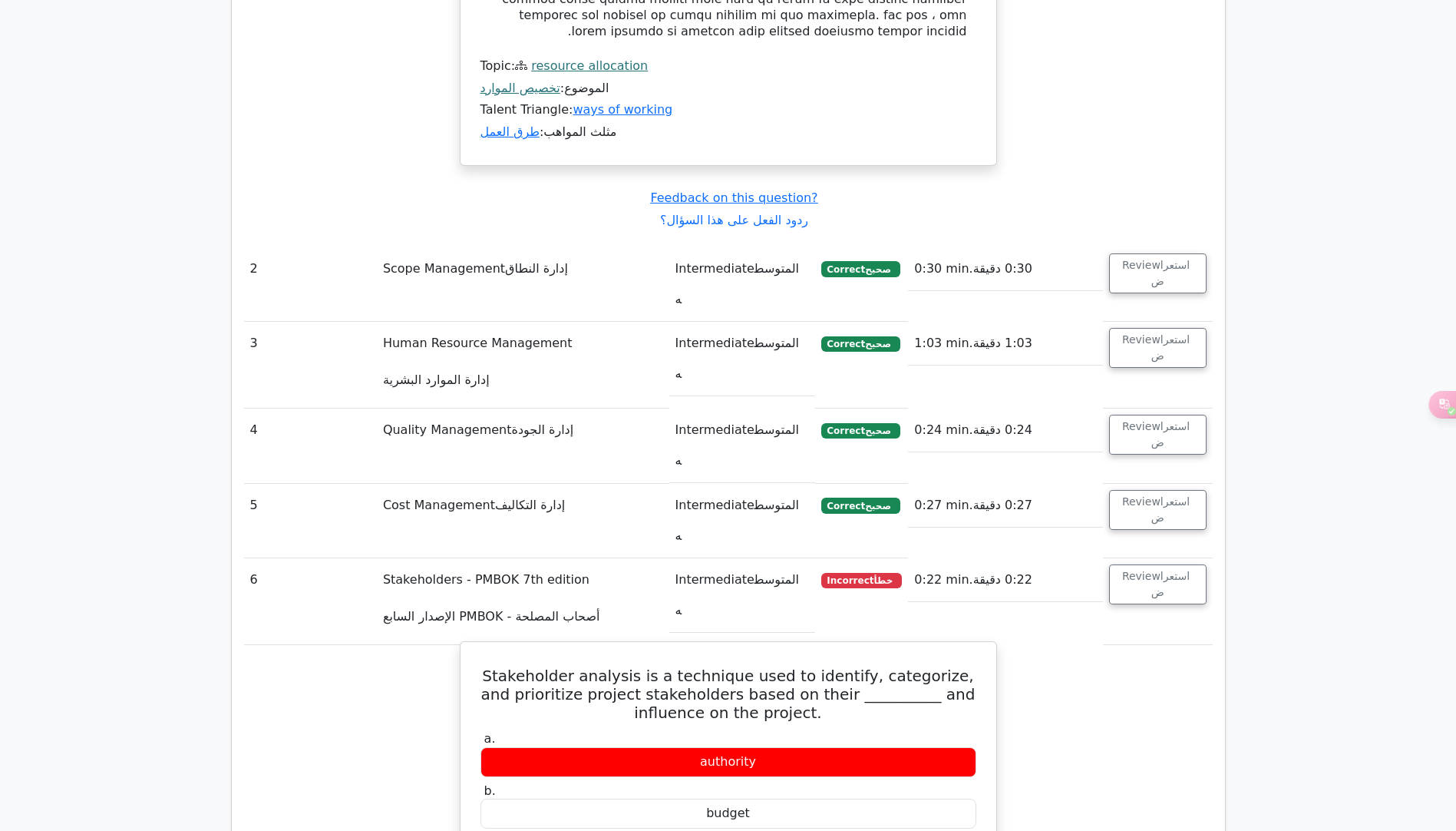
scroll to position [2928, 0]
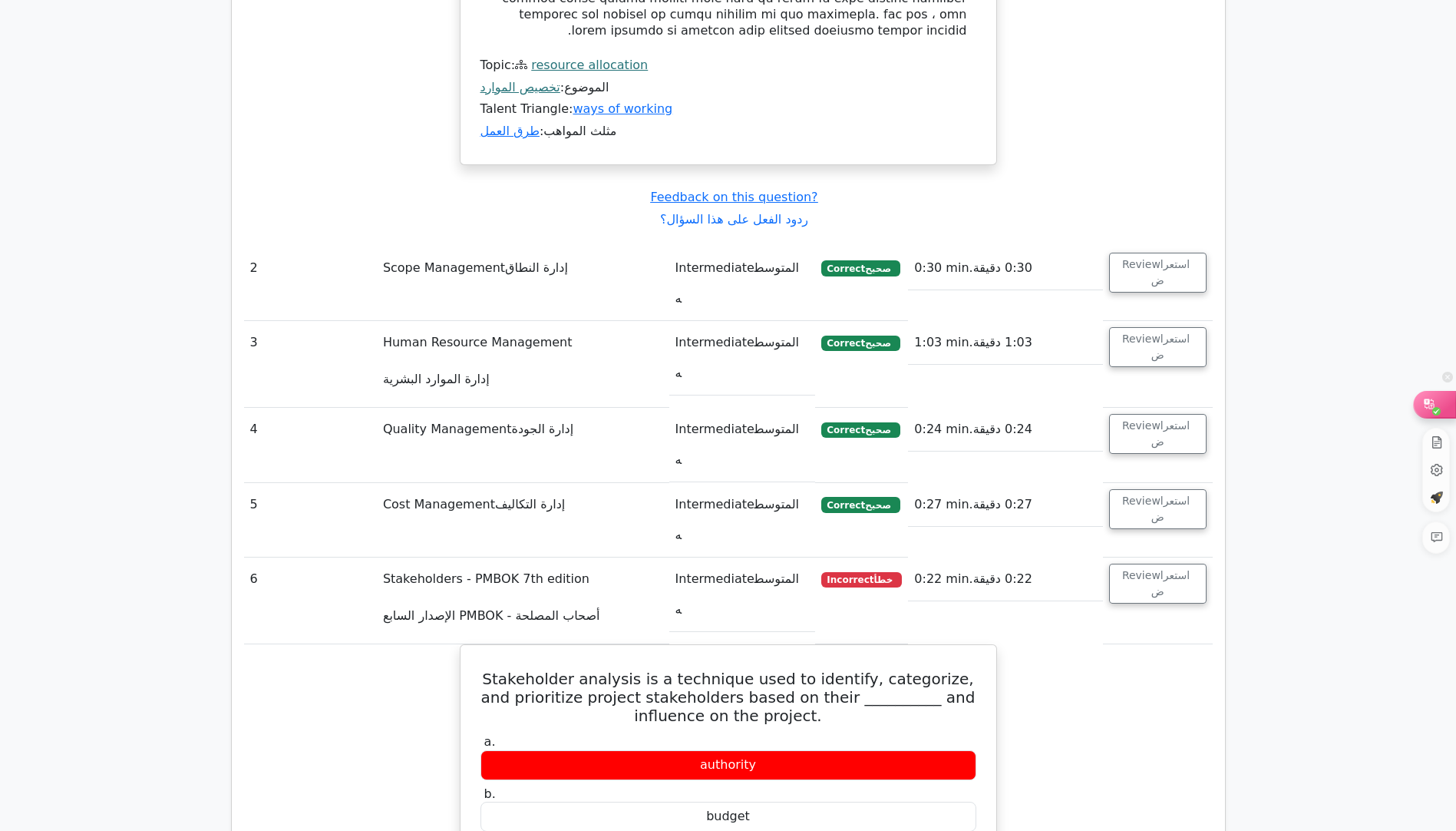
click at [1441, 408] on div at bounding box center [1434, 403] width 41 height 26
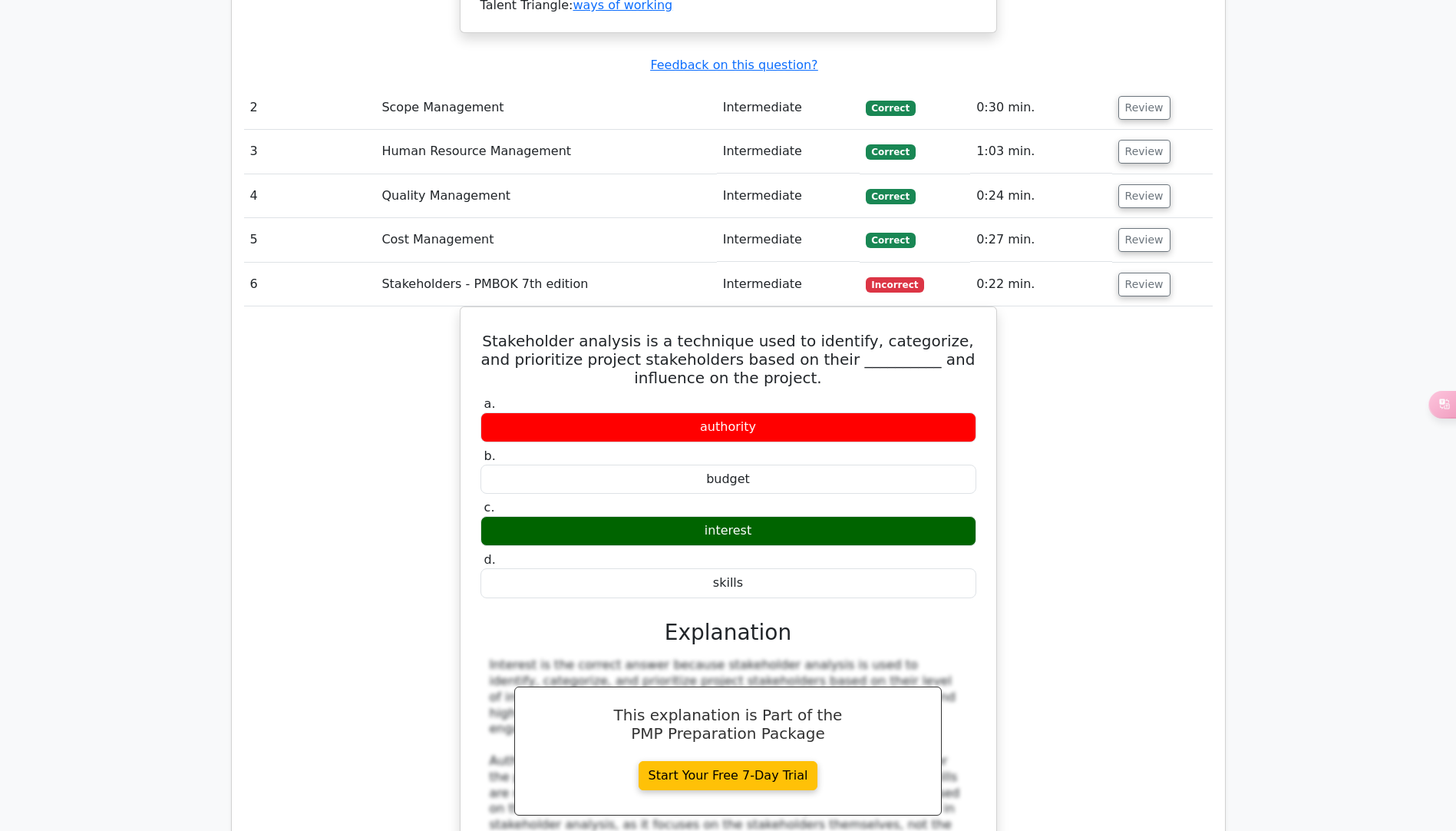
scroll to position [2212, 0]
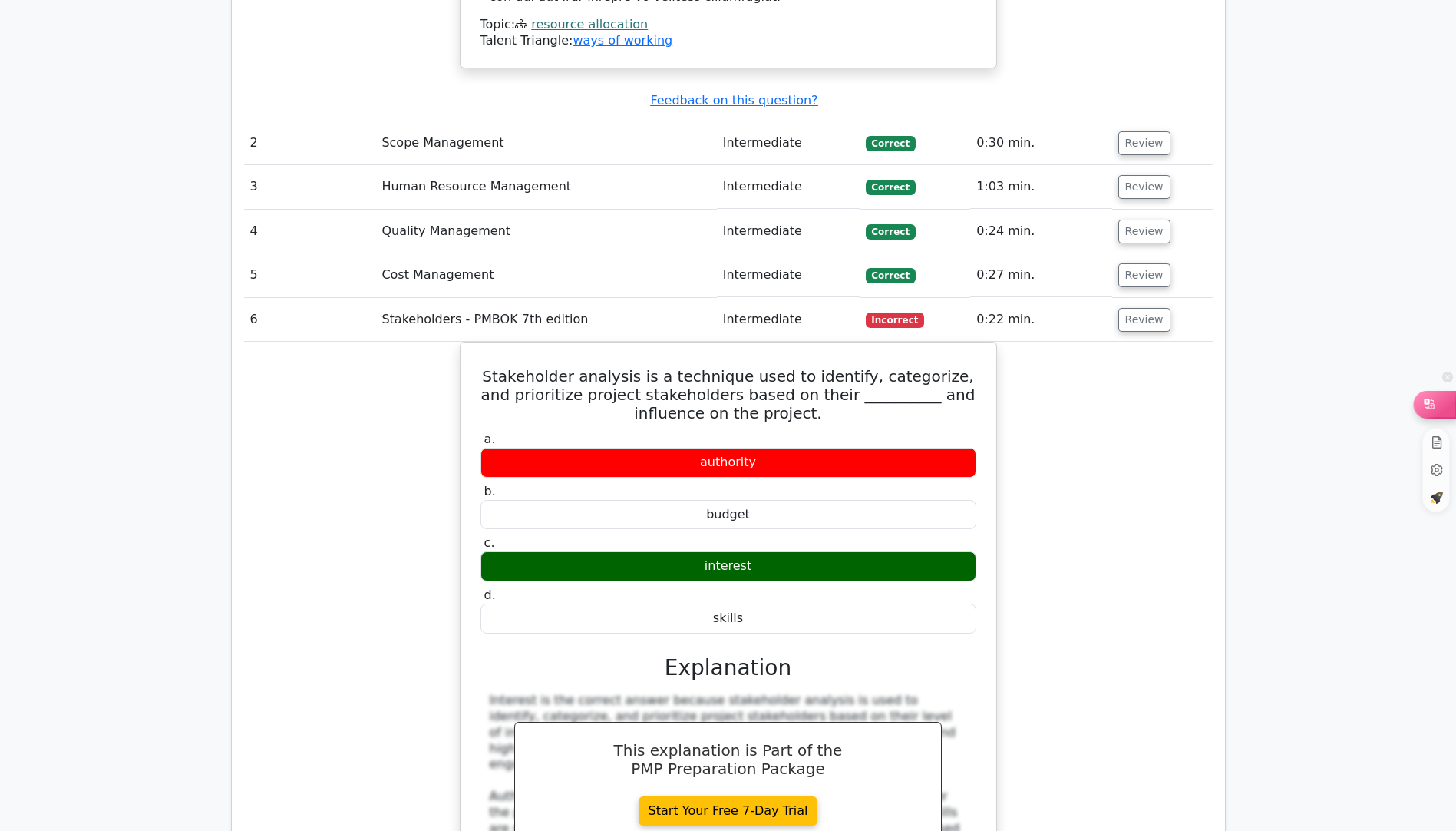
click at [1441, 406] on div at bounding box center [1434, 403] width 41 height 26
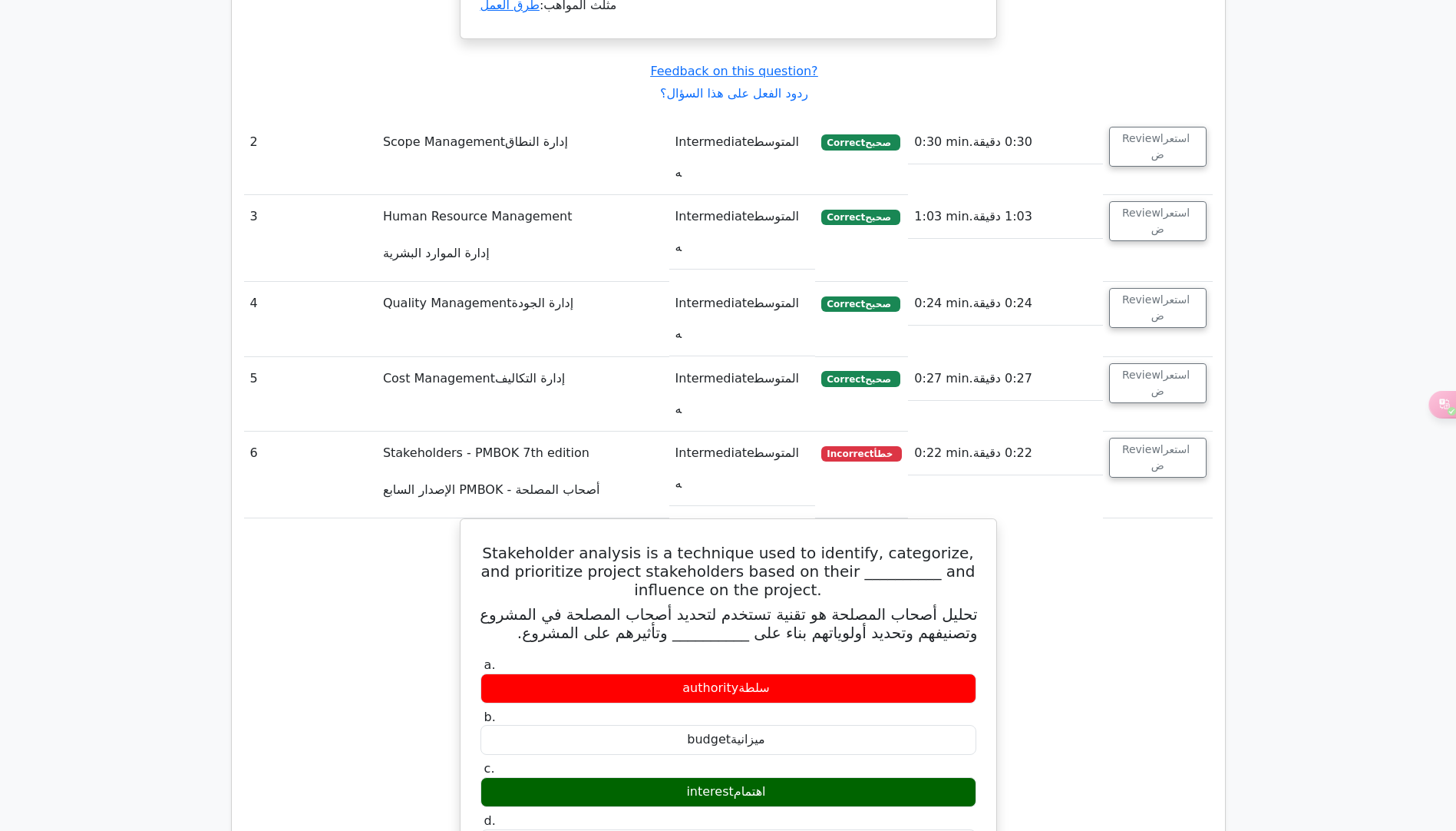
scroll to position [3027, 0]
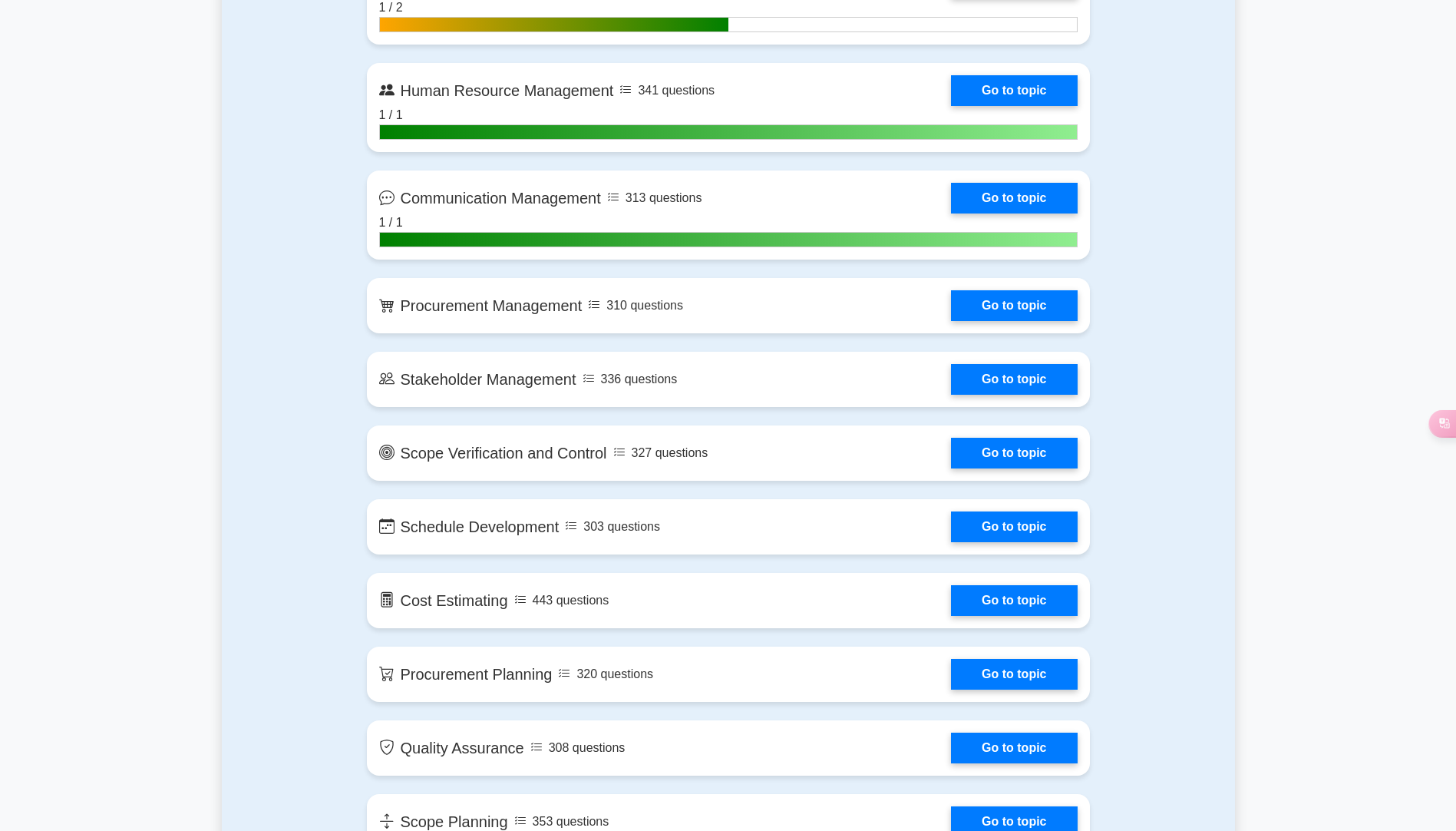
scroll to position [1689, 0]
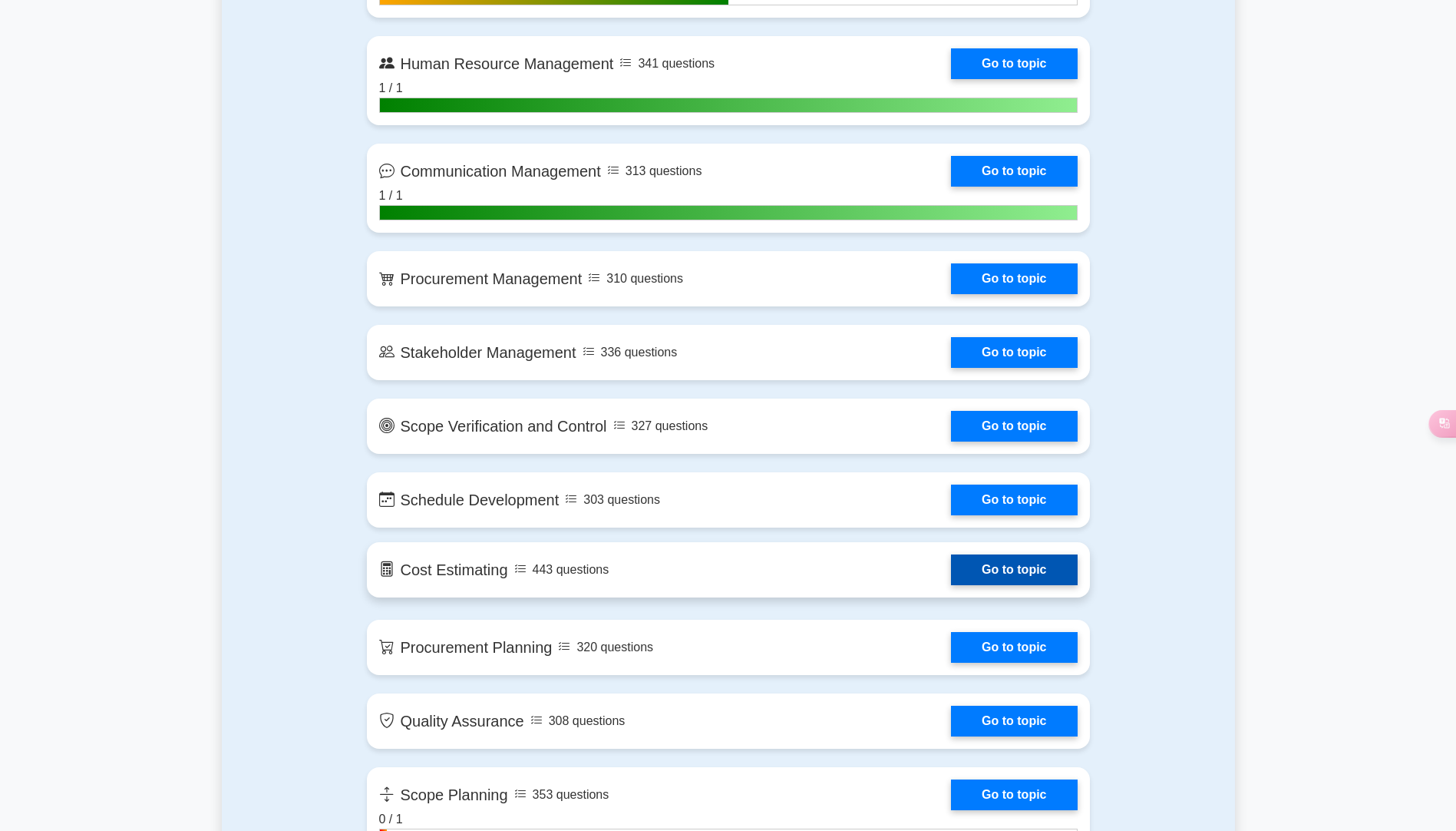
click at [951, 569] on link "Go to topic" at bounding box center [1013, 570] width 126 height 31
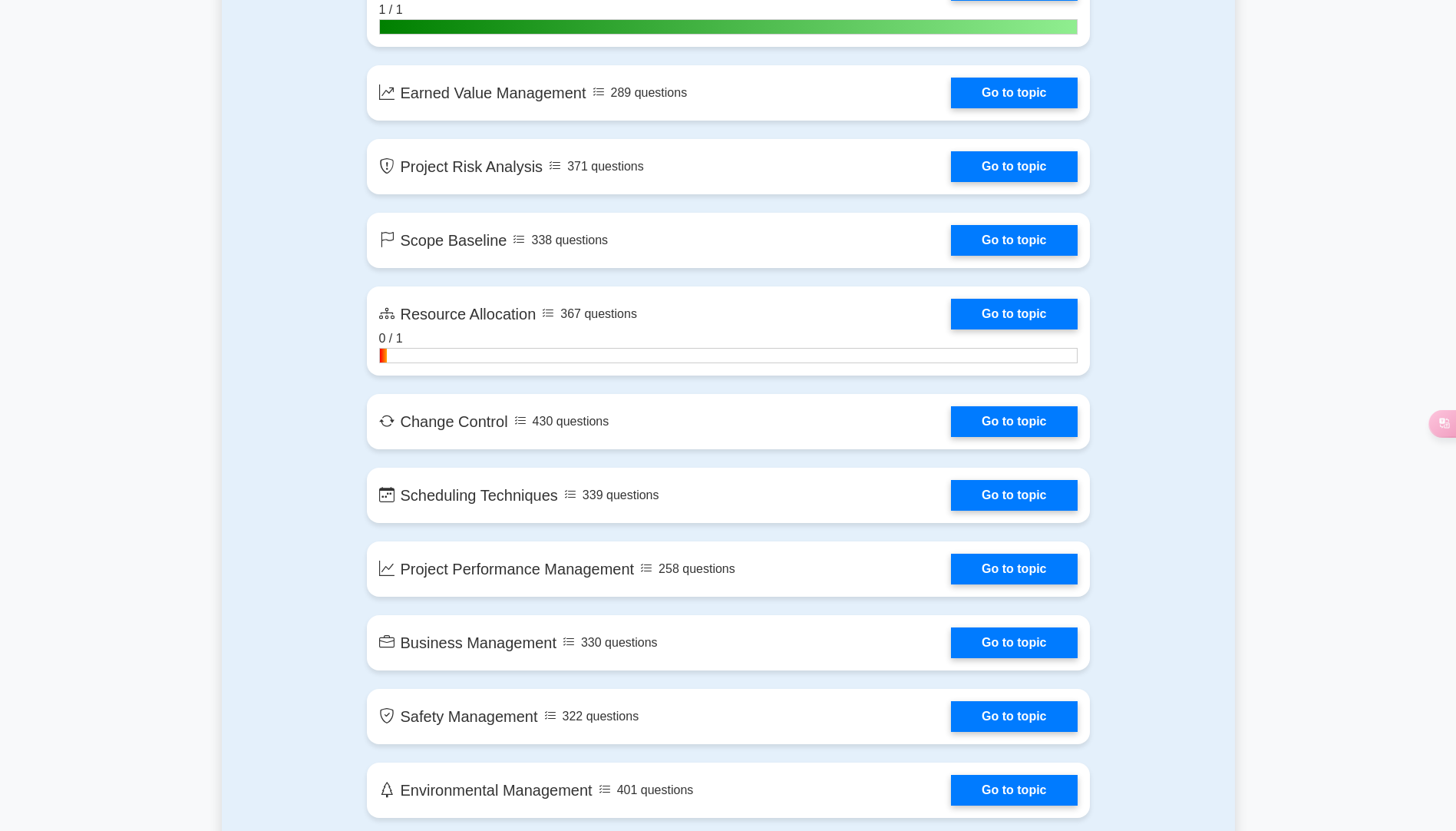
scroll to position [2764, 0]
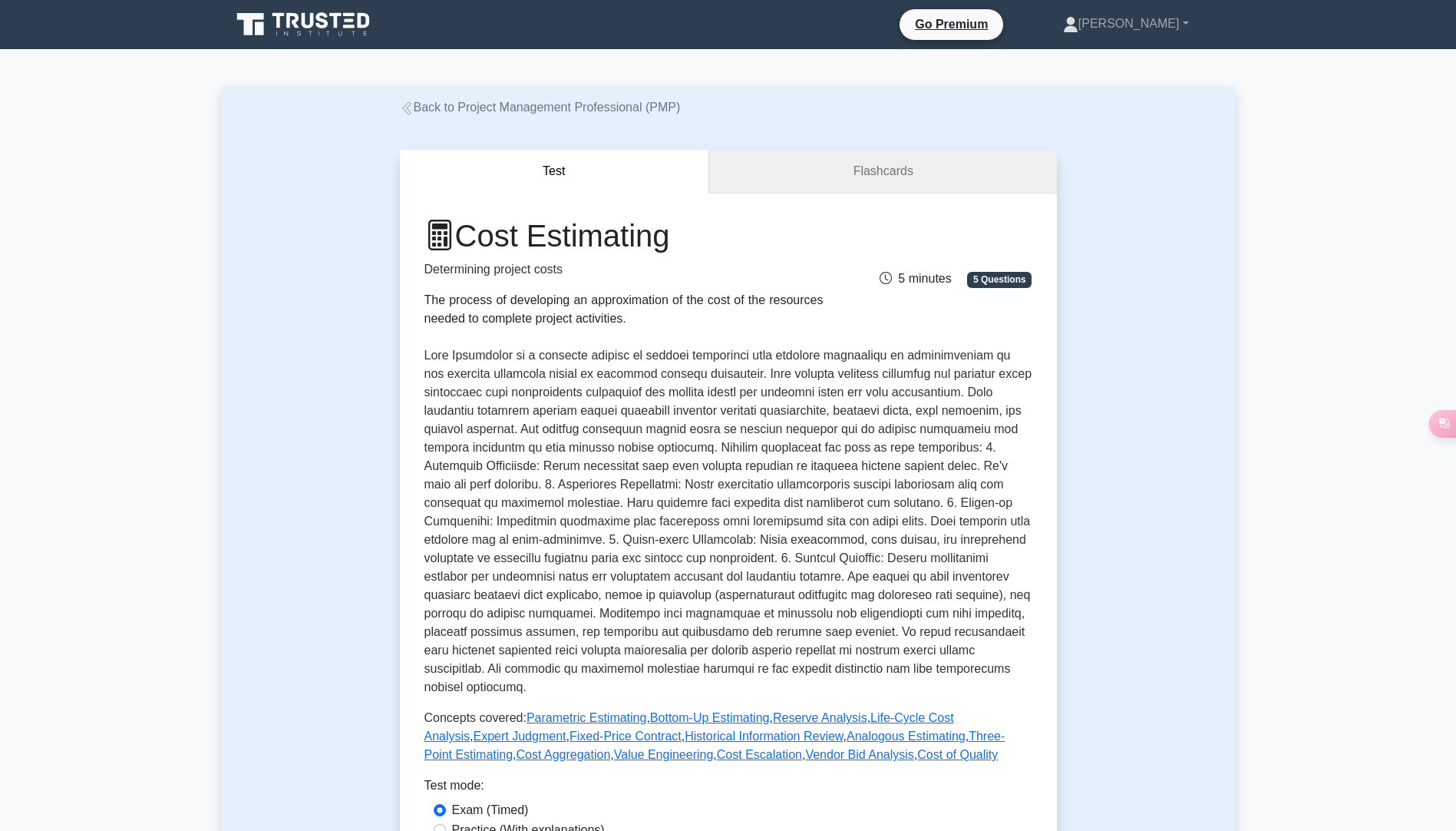
click at [851, 163] on link "Flashcards" at bounding box center [882, 172] width 347 height 44
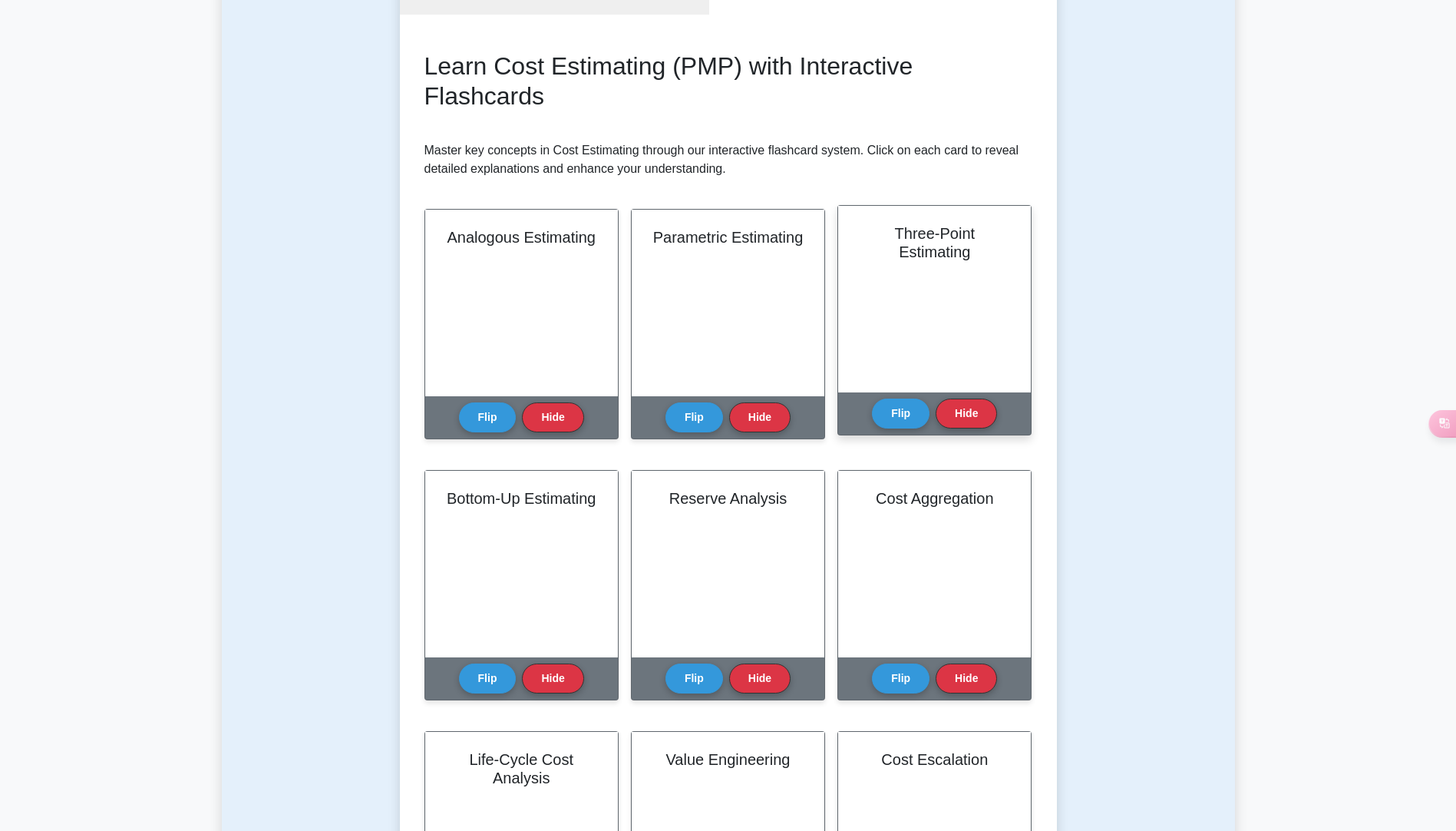
scroll to position [154, 0]
